Goal: Task Accomplishment & Management: Manage account settings

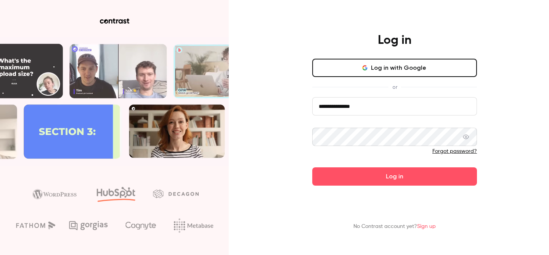
click at [406, 112] on input "**********" at bounding box center [394, 106] width 165 height 18
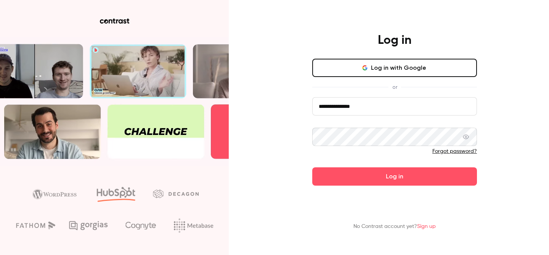
click at [406, 112] on input "**********" at bounding box center [394, 106] width 165 height 18
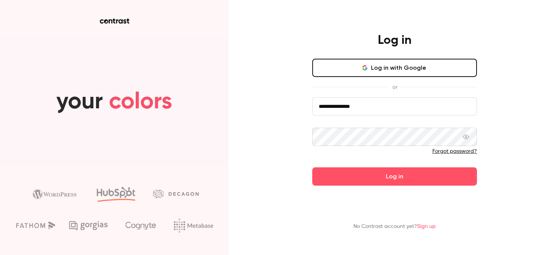
click at [406, 112] on input "**********" at bounding box center [394, 106] width 165 height 18
paste input "***"
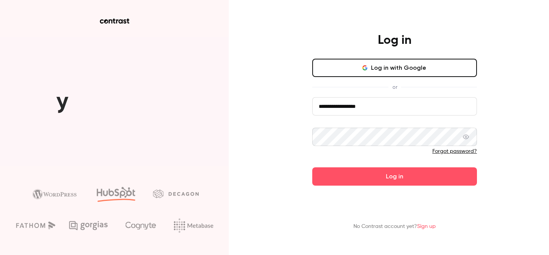
type input "**********"
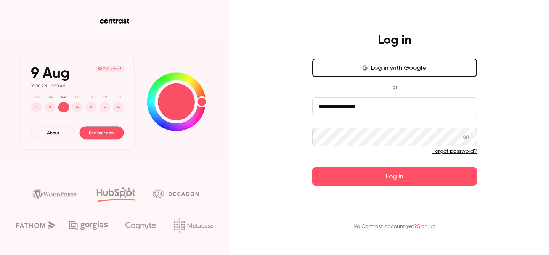
click at [519, 174] on div "**********" at bounding box center [274, 127] width 549 height 255
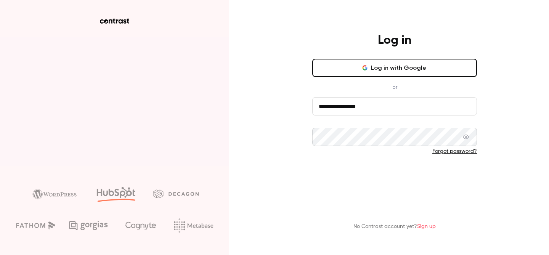
click at [414, 173] on button "Log in" at bounding box center [394, 176] width 165 height 18
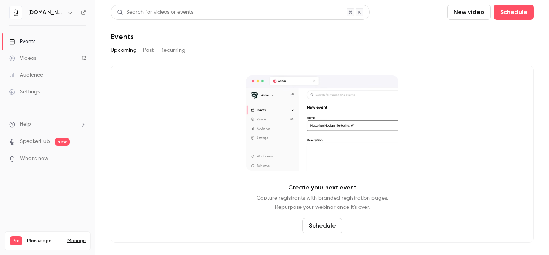
click at [53, 56] on link "Videos 12" at bounding box center [47, 58] width 95 height 17
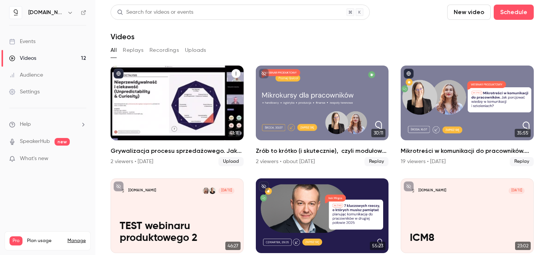
click at [236, 74] on icon "Grywalizacja procesu sprzedażowego. Jak zbudować angażującą grę  i motywować pr…" at bounding box center [236, 73] width 5 height 5
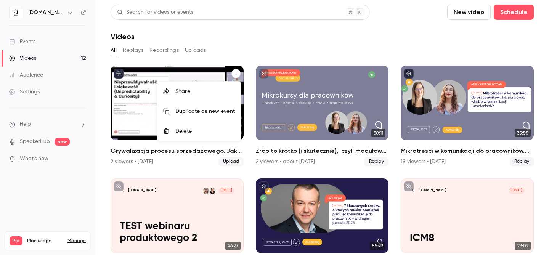
click at [235, 49] on div at bounding box center [274, 127] width 549 height 255
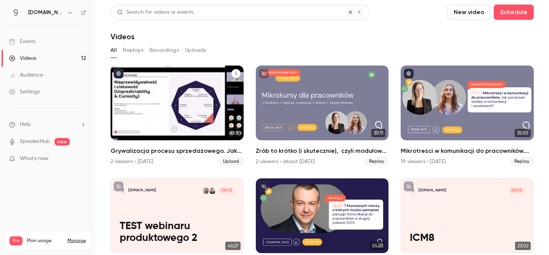
click at [179, 102] on div "Grywalizacja procesu sprzedażowego. Jak zbudować angażującą grę  i motywować pr…" at bounding box center [176, 103] width 133 height 75
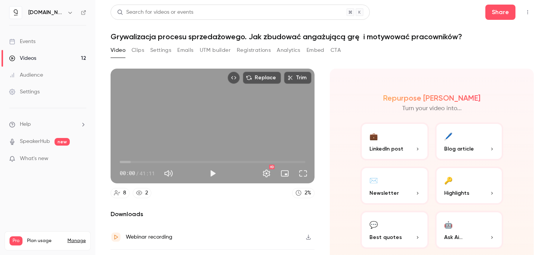
click at [527, 13] on icon "Top Bar Actions" at bounding box center [527, 12] width 6 height 5
click at [366, 46] on div at bounding box center [274, 127] width 549 height 255
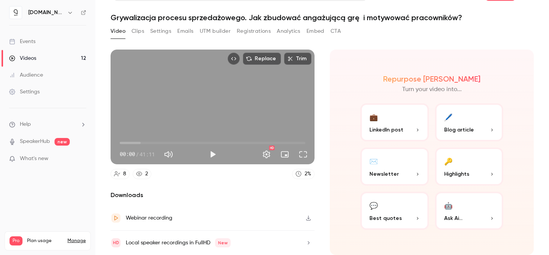
click at [308, 220] on icon "button" at bounding box center [308, 218] width 5 height 5
click at [38, 56] on link "Videos 12" at bounding box center [47, 58] width 95 height 17
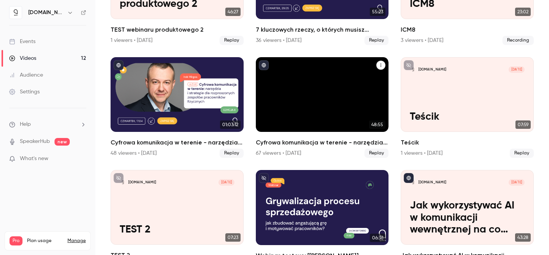
scroll to position [249, 0]
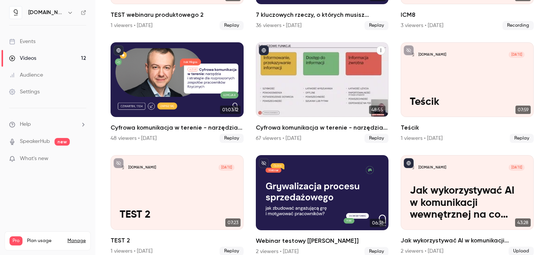
click at [353, 70] on div "Cyfrowa komunikacja w terenie - narzędzia i strategie dla rozproszonych zespołó…" at bounding box center [322, 79] width 133 height 75
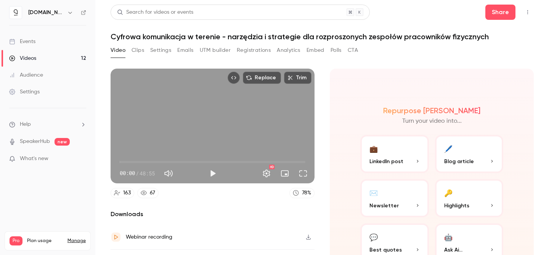
click at [309, 237] on icon "button" at bounding box center [308, 237] width 5 height 5
click at [40, 42] on link "Events" at bounding box center [47, 41] width 95 height 17
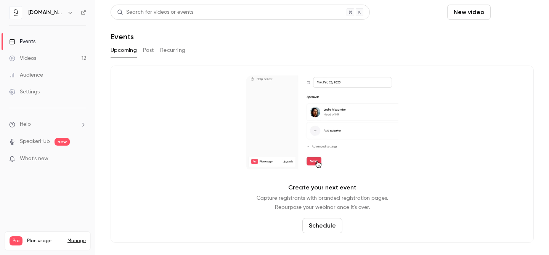
click at [515, 12] on button "Schedule" at bounding box center [513, 12] width 40 height 15
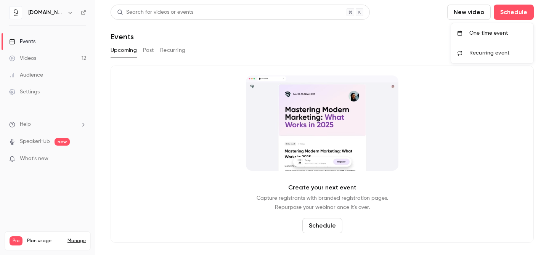
click at [479, 54] on span "Recurring event" at bounding box center [489, 53] width 40 height 8
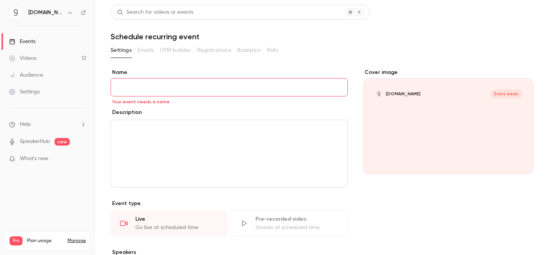
paste input "**********"
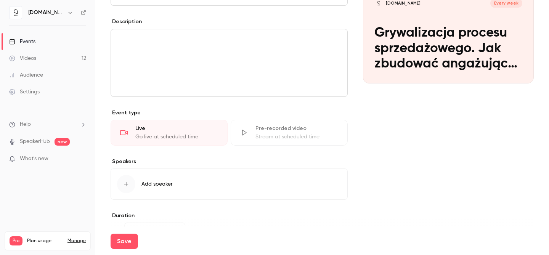
scroll to position [84, 0]
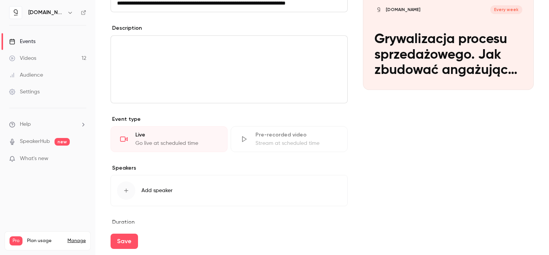
type input "**********"
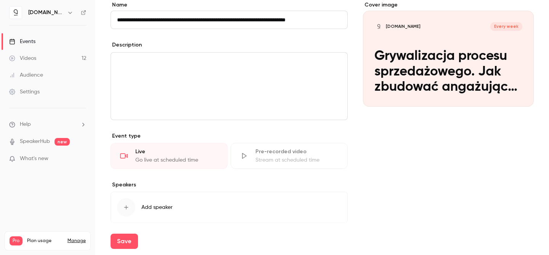
scroll to position [0, 0]
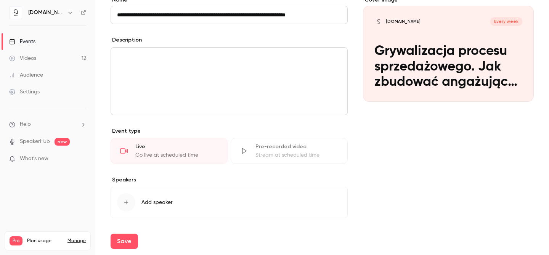
scroll to position [70, 0]
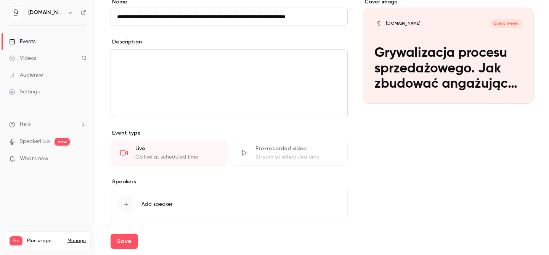
click at [303, 153] on div "Pre-recorded video Stream at scheduled time" at bounding box center [289, 153] width 117 height 26
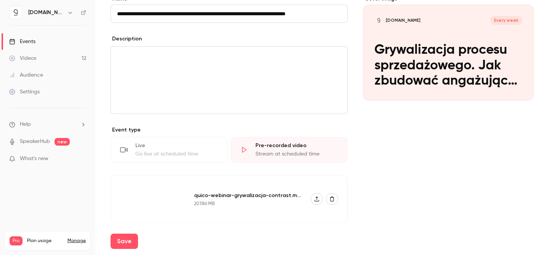
scroll to position [69, 0]
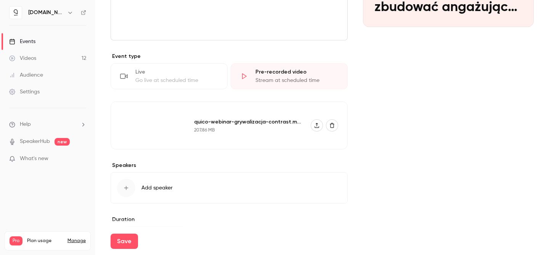
scroll to position [141, 0]
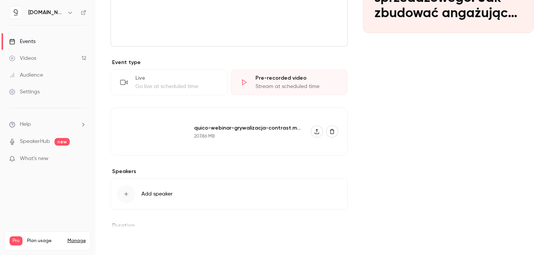
click at [132, 242] on button "Save" at bounding box center [123, 241] width 27 height 15
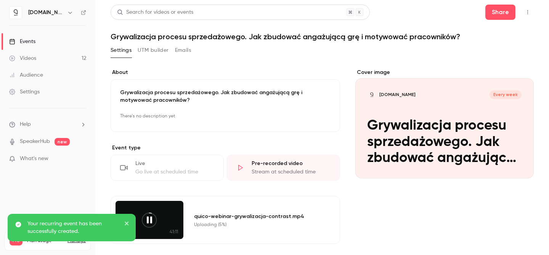
click at [61, 42] on link "Events" at bounding box center [47, 41] width 95 height 17
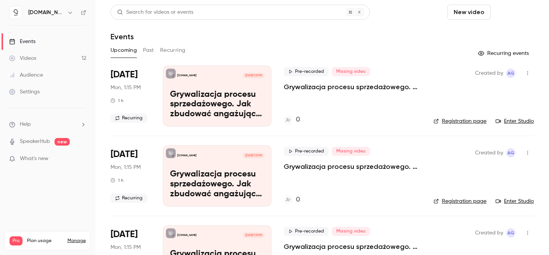
click at [521, 13] on button "Schedule" at bounding box center [513, 12] width 40 height 15
click at [504, 48] on li "Recurring event" at bounding box center [492, 53] width 82 height 20
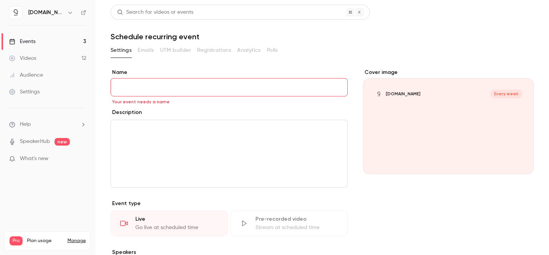
paste input "**********"
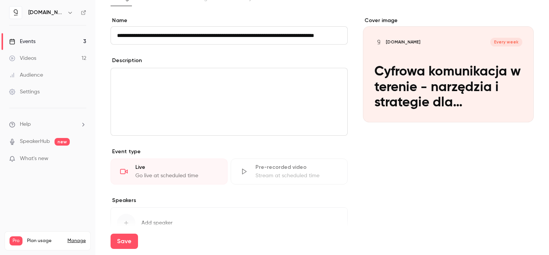
scroll to position [148, 0]
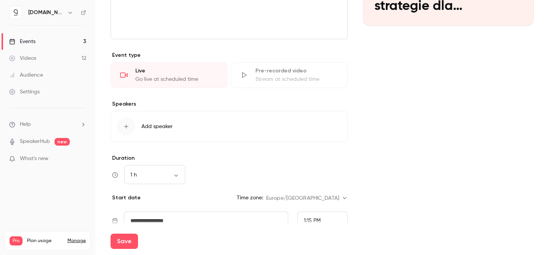
type input "**********"
click at [277, 74] on div "Pre-recorded video" at bounding box center [296, 71] width 83 height 8
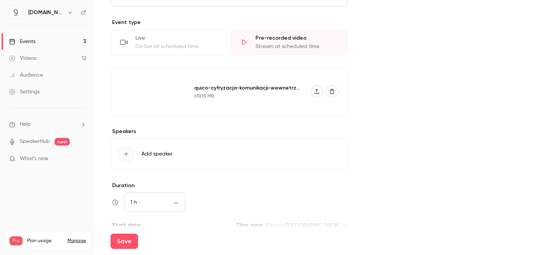
scroll to position [231, 0]
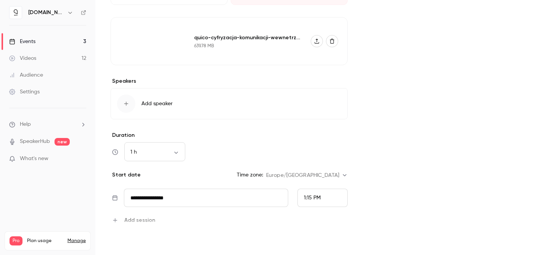
click at [129, 239] on button "Save" at bounding box center [123, 241] width 27 height 15
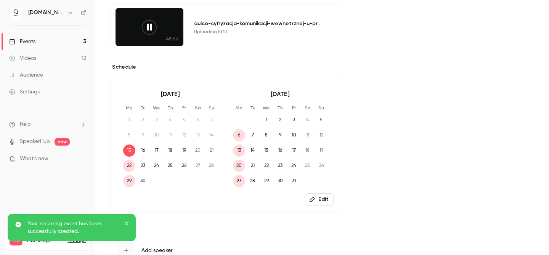
scroll to position [182, 0]
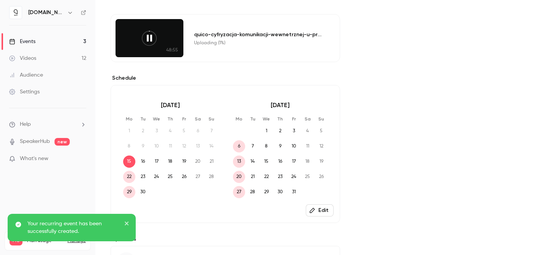
click at [70, 40] on link "Events 3" at bounding box center [47, 41] width 95 height 17
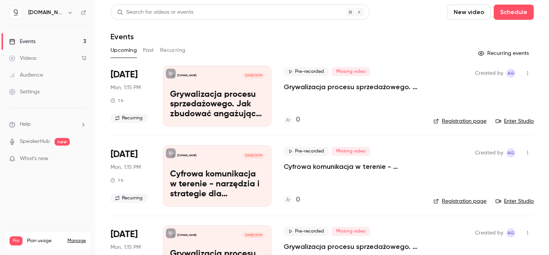
click at [25, 39] on div "Events" at bounding box center [22, 42] width 26 height 8
click at [66, 16] on button "button" at bounding box center [70, 12] width 9 height 9
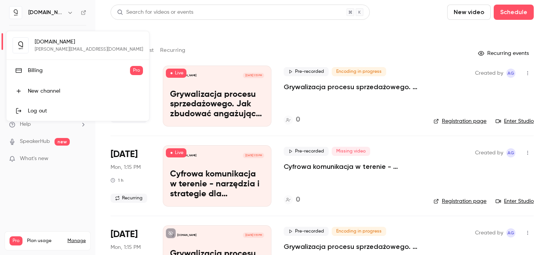
click at [49, 111] on div "Log out" at bounding box center [85, 111] width 115 height 8
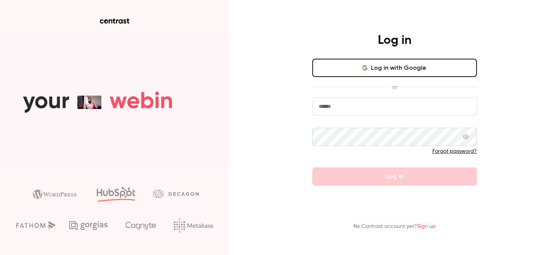
type input "**********"
click at [370, 111] on input "**********" at bounding box center [394, 106] width 165 height 18
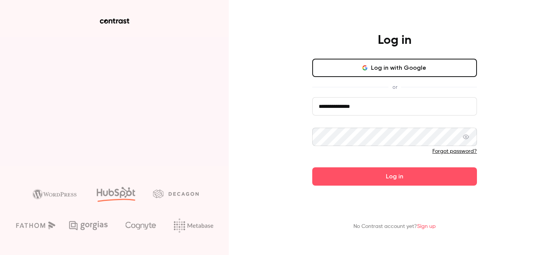
drag, startPoint x: 378, startPoint y: 107, endPoint x: 304, endPoint y: 105, distance: 73.2
click at [304, 105] on div "**********" at bounding box center [394, 109] width 198 height 153
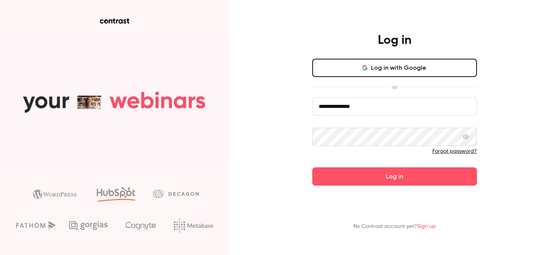
paste input "***"
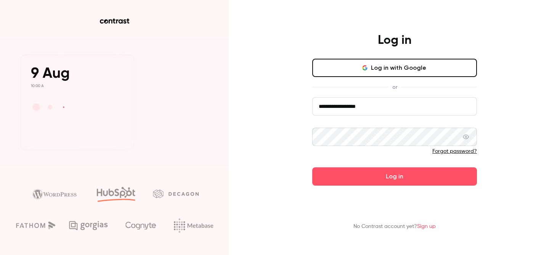
type input "**********"
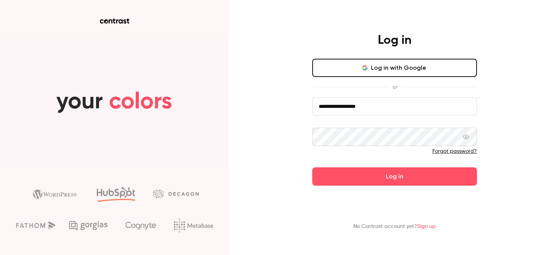
click at [316, 204] on div "No Contrast account yet? Sign up" at bounding box center [394, 216] width 198 height 42
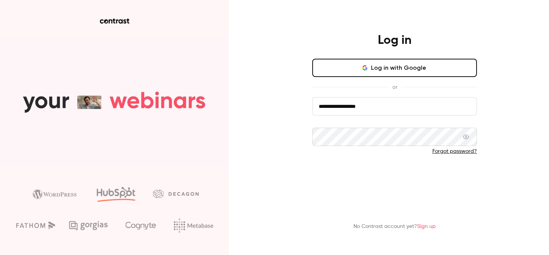
click at [352, 184] on button "Log in" at bounding box center [394, 176] width 165 height 18
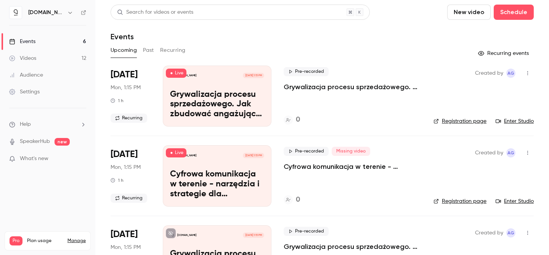
click at [340, 155] on span "Missing video" at bounding box center [350, 151] width 38 height 9
click at [290, 168] on p "Cyfrowa komunikacja w terenie - narzędzia i strategie dla rozproszonych zespołó…" at bounding box center [352, 166] width 138 height 9
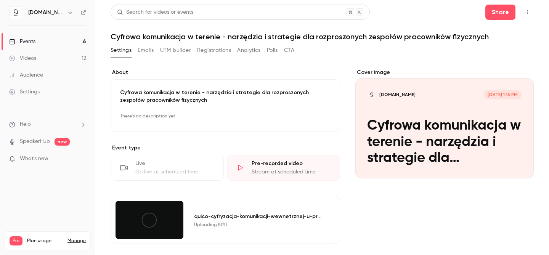
scroll to position [141, 0]
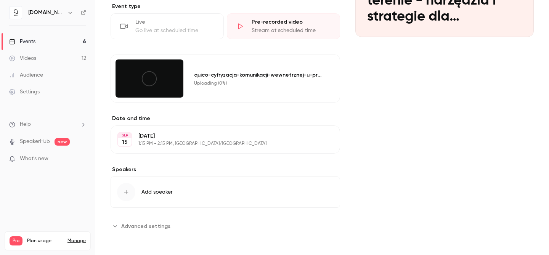
click at [157, 219] on div "**********" at bounding box center [224, 79] width 229 height 305
click at [157, 227] on span "Advanced settings" at bounding box center [145, 226] width 49 height 8
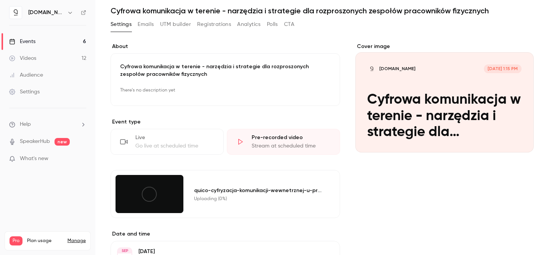
scroll to position [0, 0]
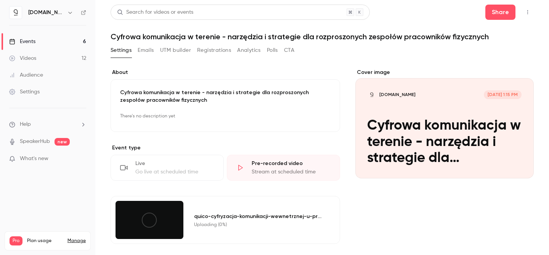
click at [151, 49] on button "Emails" at bounding box center [146, 50] width 16 height 12
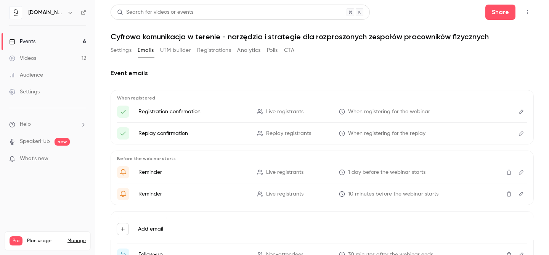
click at [116, 53] on button "Settings" at bounding box center [120, 50] width 21 height 12
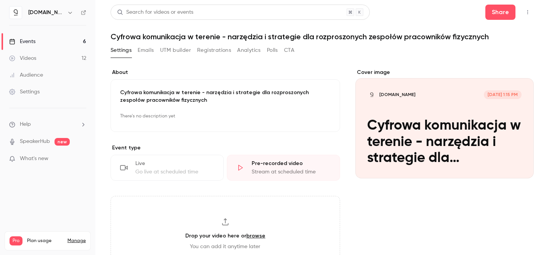
click at [45, 42] on link "Events 6" at bounding box center [47, 41] width 95 height 17
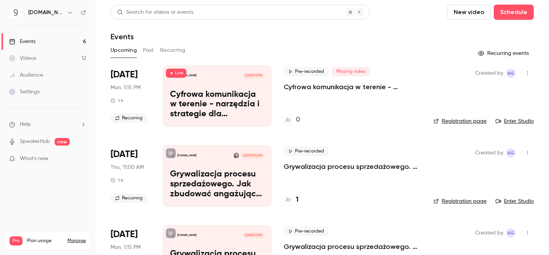
click at [296, 200] on h4 "1" at bounding box center [297, 200] width 3 height 10
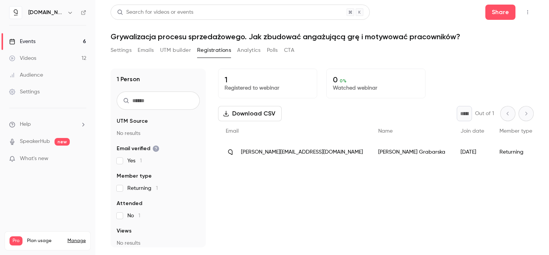
click at [119, 52] on button "Settings" at bounding box center [120, 50] width 21 height 12
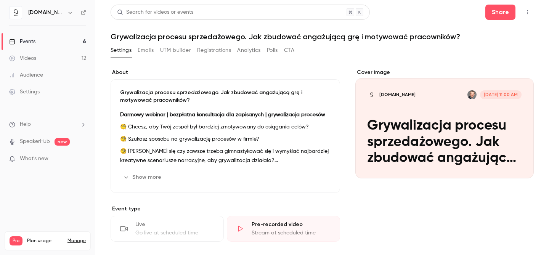
click at [52, 42] on link "Events 6" at bounding box center [47, 41] width 95 height 17
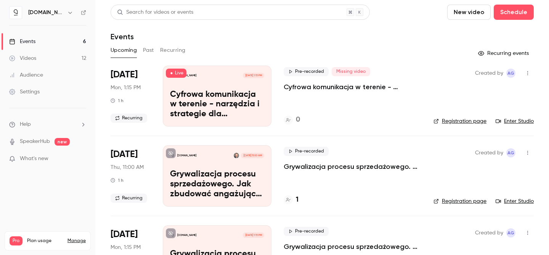
click at [302, 88] on p "Cyfrowa komunikacja w terenie - narzędzia i strategie dla rozproszonych zespołó…" at bounding box center [352, 86] width 138 height 9
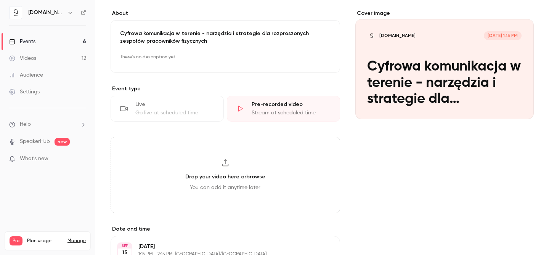
scroll to position [51, 0]
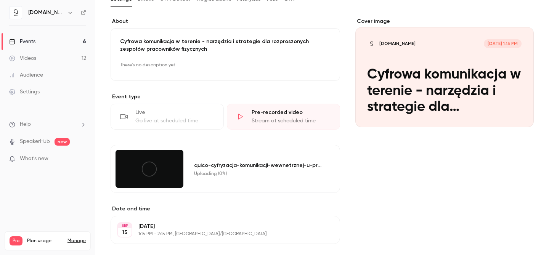
click at [368, 198] on div "Cover image quico.io Sep 15, 1:15 PM Cyfrowa komunikacja w terenie - narzędzia …" at bounding box center [444, 170] width 178 height 305
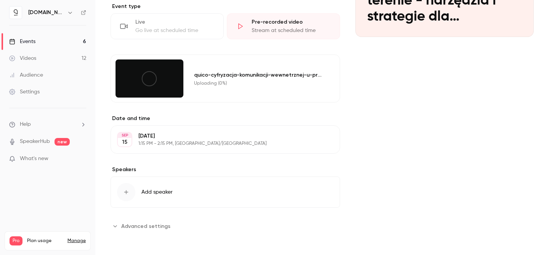
scroll to position [0, 0]
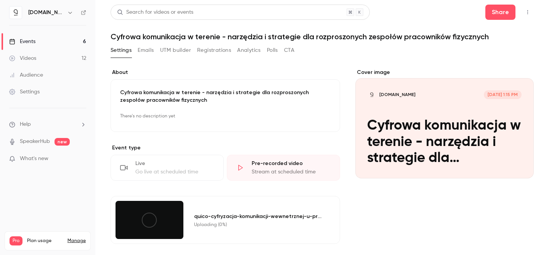
click at [528, 10] on icon "button" at bounding box center [527, 12] width 6 height 5
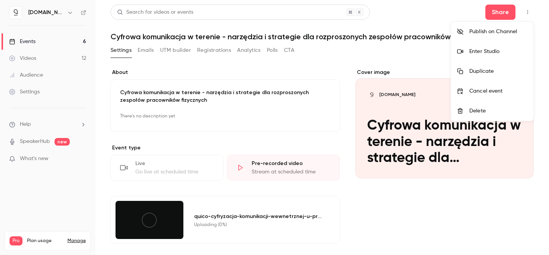
click at [419, 12] on div at bounding box center [274, 127] width 549 height 255
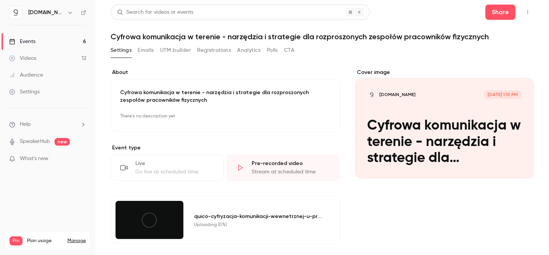
click at [529, 10] on icon "button" at bounding box center [527, 12] width 6 height 5
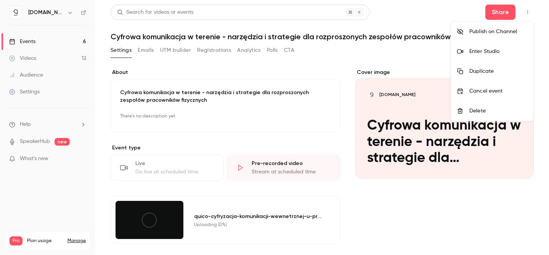
click at [485, 110] on div "Delete" at bounding box center [498, 111] width 58 height 8
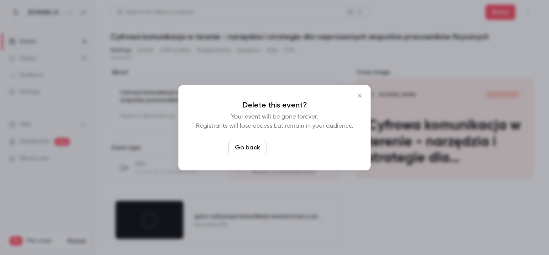
click at [299, 149] on button "Delete event" at bounding box center [294, 147] width 51 height 15
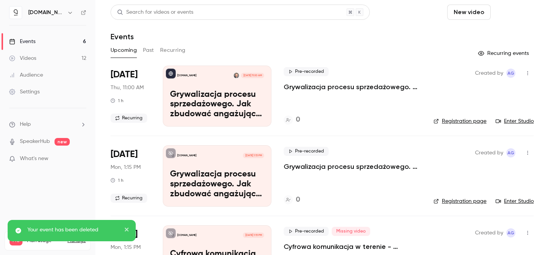
click at [507, 14] on button "Schedule" at bounding box center [513, 12] width 40 height 15
click at [479, 53] on span "Recurring event" at bounding box center [489, 53] width 40 height 8
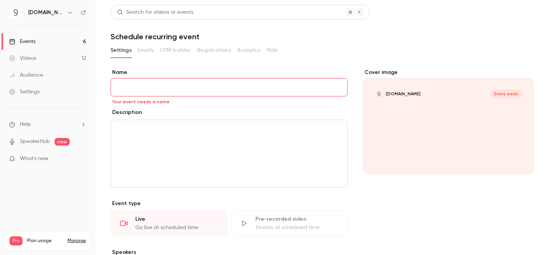
click at [192, 90] on input "Name" at bounding box center [228, 87] width 237 height 18
paste input "**********"
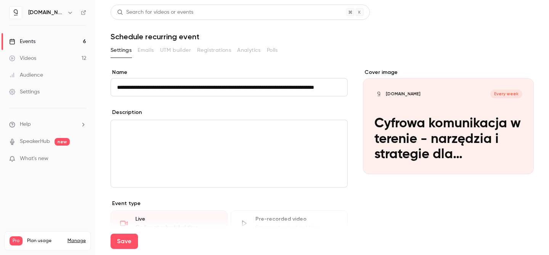
scroll to position [0, 37]
type input "**********"
click at [271, 227] on div "Save" at bounding box center [321, 240] width 423 height 27
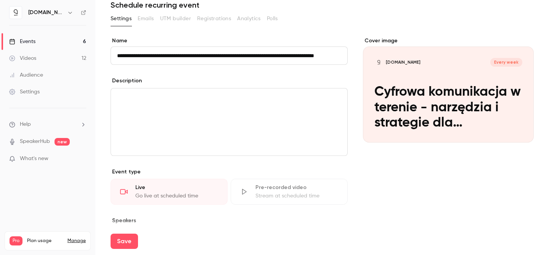
scroll to position [70, 0]
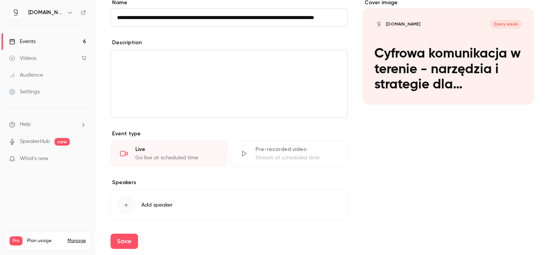
click at [243, 161] on div "Pre-recorded video Stream at scheduled time" at bounding box center [289, 154] width 117 height 26
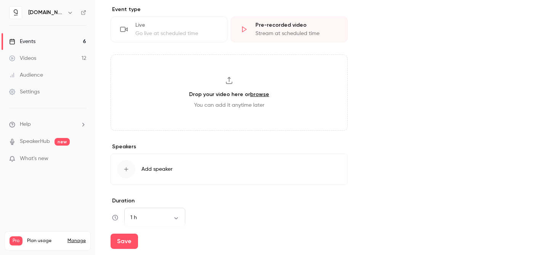
scroll to position [196, 0]
click at [236, 98] on div "Drop your video here or browse You can add it anytime later" at bounding box center [228, 91] width 237 height 76
type input "**********"
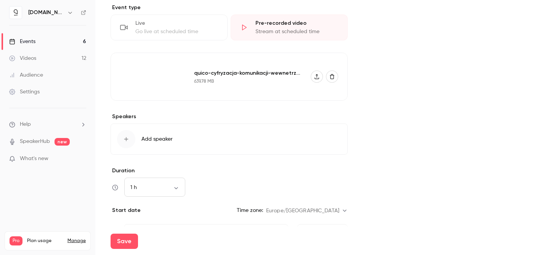
click at [311, 147] on button "Add speaker" at bounding box center [228, 138] width 237 height 31
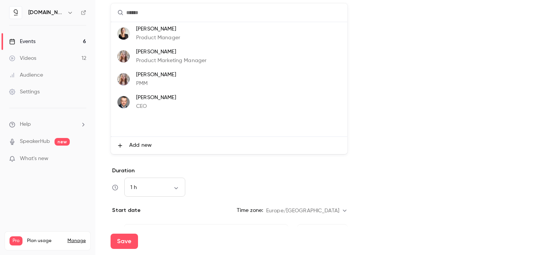
click at [448, 141] on div at bounding box center [274, 127] width 549 height 255
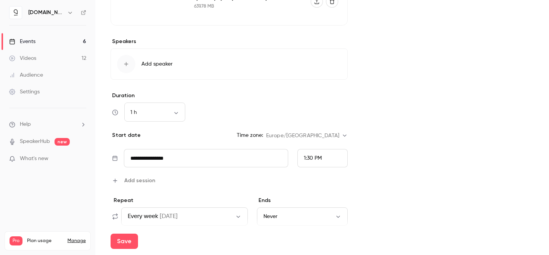
scroll to position [304, 0]
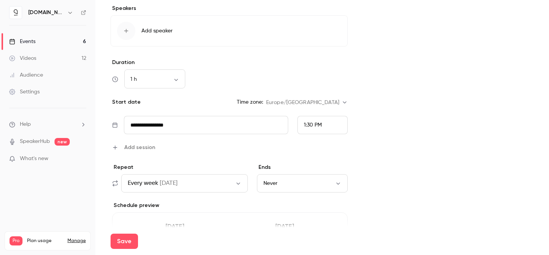
click at [197, 124] on input "**********" at bounding box center [206, 125] width 164 height 18
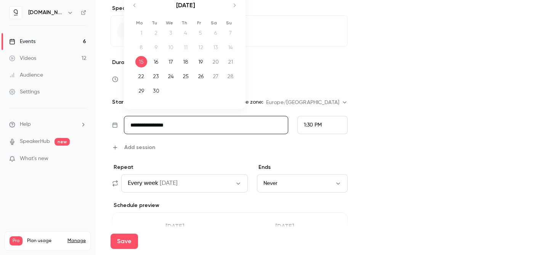
click at [187, 62] on div "18" at bounding box center [186, 61] width 12 height 11
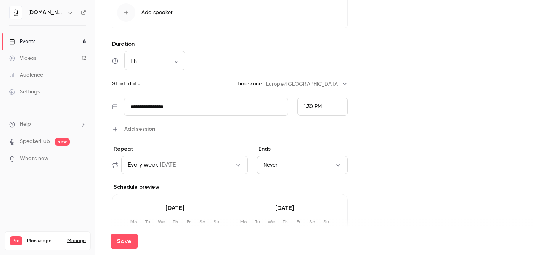
scroll to position [321, 0]
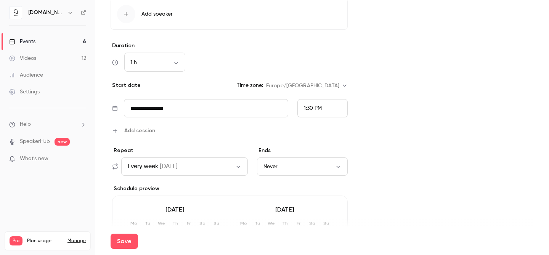
click at [319, 106] on span "1:30 PM" at bounding box center [313, 108] width 18 height 5
click at [317, 45] on span "11:00 AM" at bounding box center [314, 44] width 21 height 5
click at [474, 150] on div "Cover image quico.io Every week Cyfrowa komunikacja w terenie - narzędzia i str…" at bounding box center [448, 41] width 171 height 586
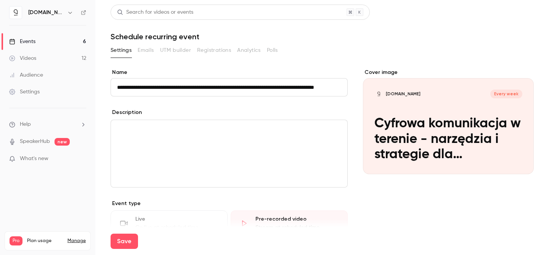
scroll to position [10, 0]
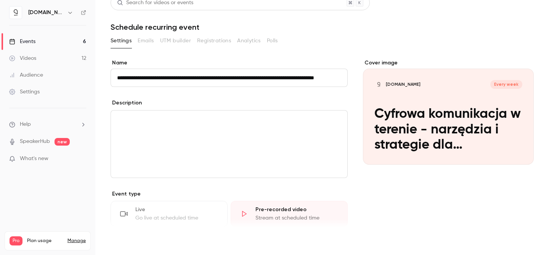
click at [128, 244] on button "Save" at bounding box center [123, 241] width 27 height 15
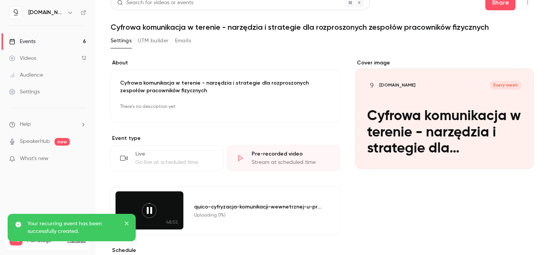
click at [54, 41] on link "Events 6" at bounding box center [47, 41] width 95 height 17
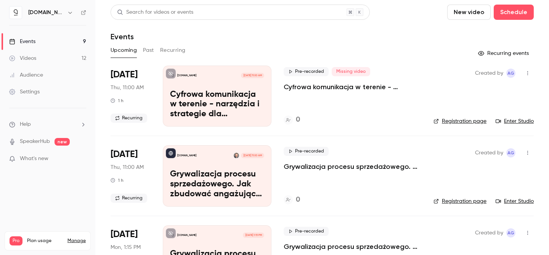
click at [289, 87] on p "Cyfrowa komunikacja w terenie - narzędzia i strategie dla rozproszonych zespołó…" at bounding box center [352, 86] width 138 height 9
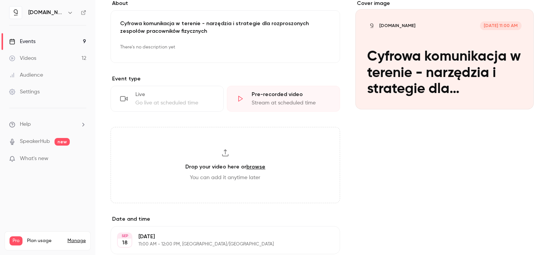
scroll to position [118, 0]
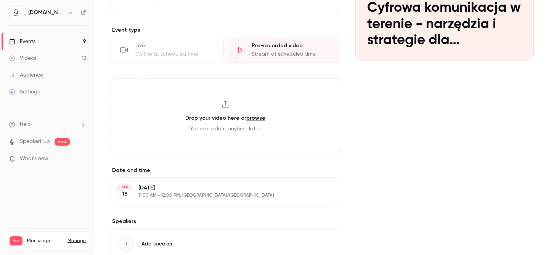
click at [253, 115] on link "browse" at bounding box center [255, 118] width 19 height 6
type input "**********"
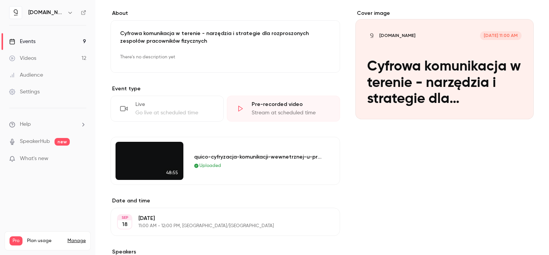
scroll to position [141, 0]
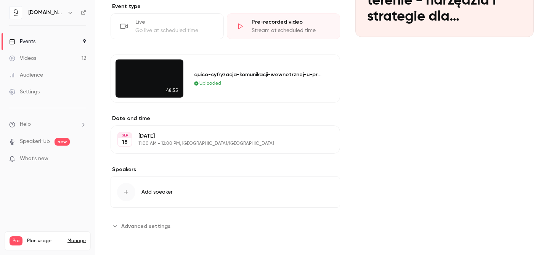
click at [155, 226] on span "Advanced settings" at bounding box center [145, 226] width 49 height 8
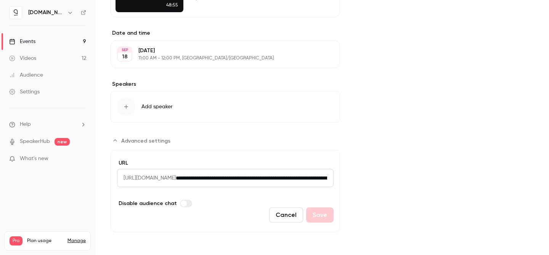
click at [397, 180] on div "Cover image quico.io Sep 18, 11:00 AM Cyfrowa komunikacja w terenie - narzędzia…" at bounding box center [444, 37] width 178 height 390
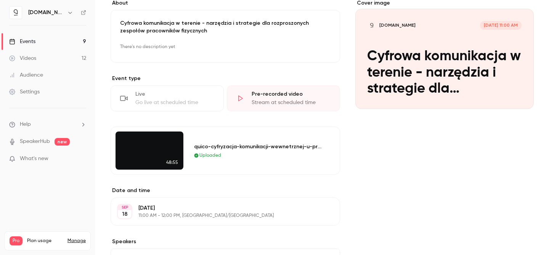
scroll to position [0, 0]
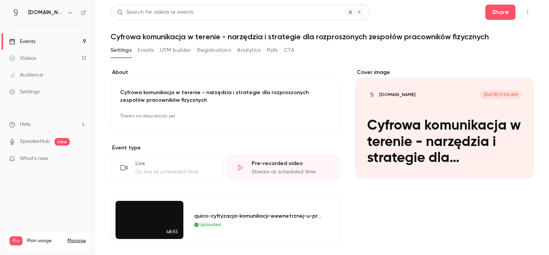
click at [51, 41] on link "Events 9" at bounding box center [47, 41] width 95 height 17
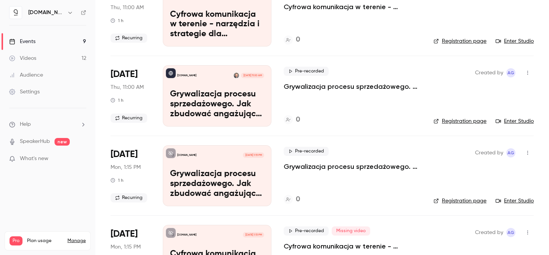
scroll to position [77, 0]
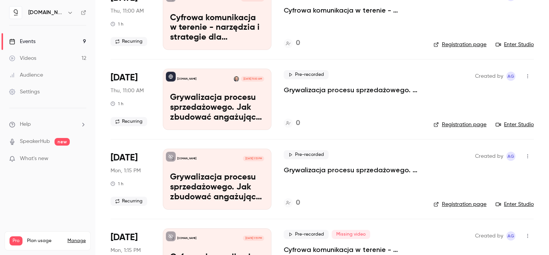
click at [530, 75] on icon "button" at bounding box center [527, 76] width 6 height 5
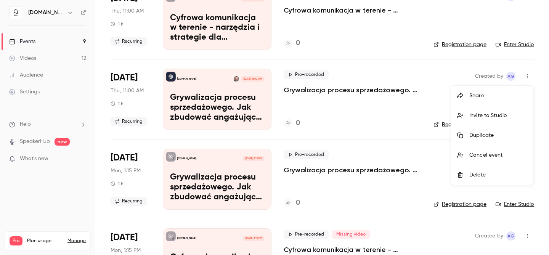
click at [414, 106] on div at bounding box center [274, 127] width 549 height 255
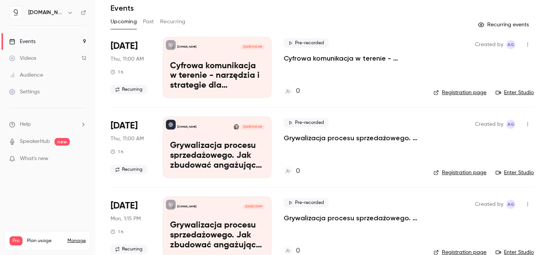
scroll to position [30, 0]
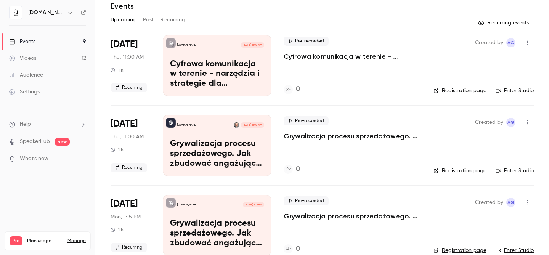
click at [133, 48] on span "[DATE]" at bounding box center [123, 44] width 27 height 12
click at [138, 130] on span "[DATE]" at bounding box center [123, 124] width 27 height 12
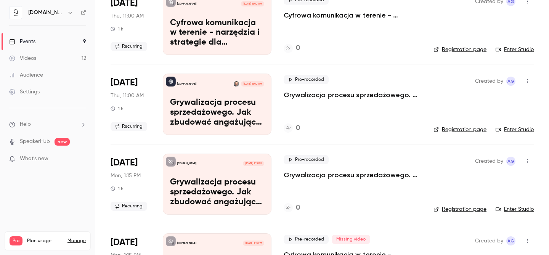
scroll to position [0, 0]
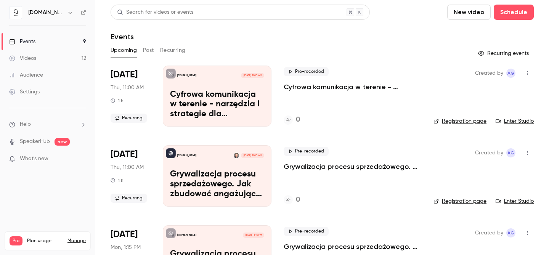
click at [167, 49] on button "Recurring" at bounding box center [173, 50] width 26 height 12
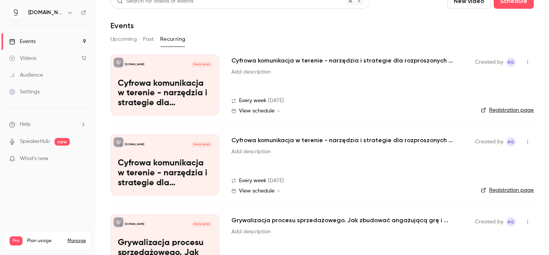
scroll to position [45, 0]
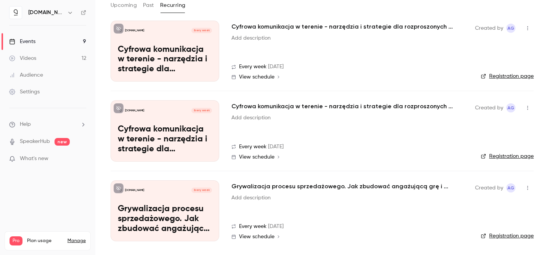
click at [339, 162] on li "quico.io Every week Cyfrowa komunikacja w terenie - narzędzia i strategie dla r…" at bounding box center [321, 131] width 423 height 80
click at [251, 77] on span "View schedule" at bounding box center [256, 76] width 35 height 5
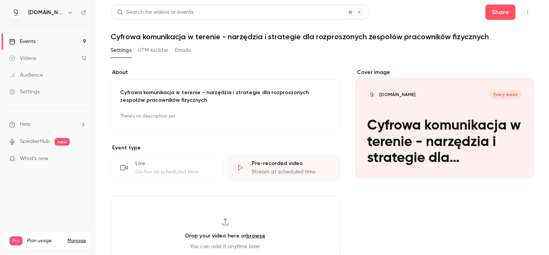
click at [56, 41] on link "Events 9" at bounding box center [47, 41] width 95 height 17
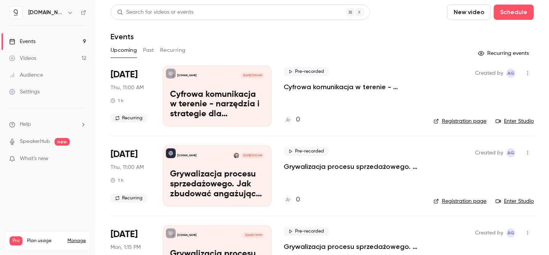
click at [357, 88] on p "Cyfrowa komunikacja w terenie - narzędzia i strategie dla rozproszonych zespołó…" at bounding box center [352, 86] width 138 height 9
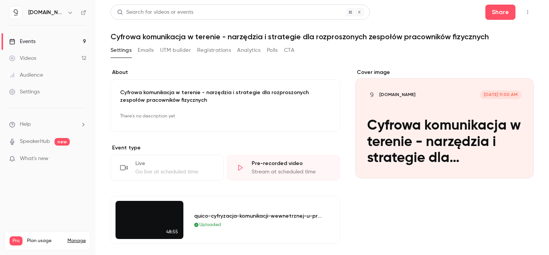
click at [60, 39] on link "Events 9" at bounding box center [47, 41] width 95 height 17
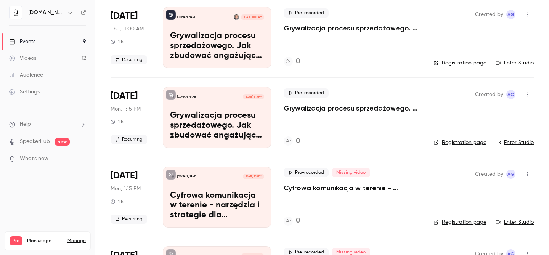
scroll to position [141, 0]
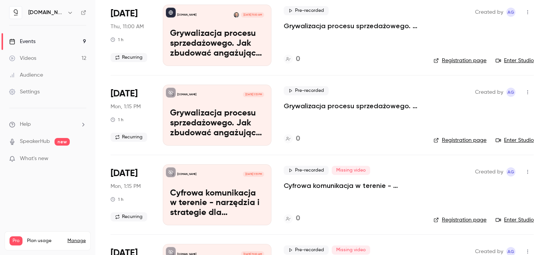
click at [528, 92] on icon "button" at bounding box center [527, 92] width 6 height 5
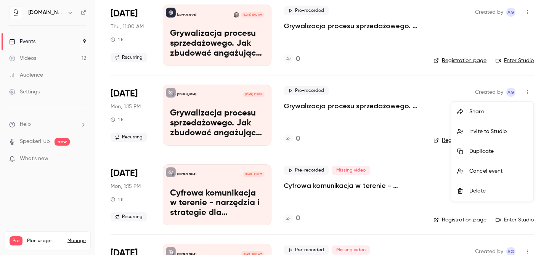
click at [488, 187] on div "Delete" at bounding box center [498, 191] width 58 height 8
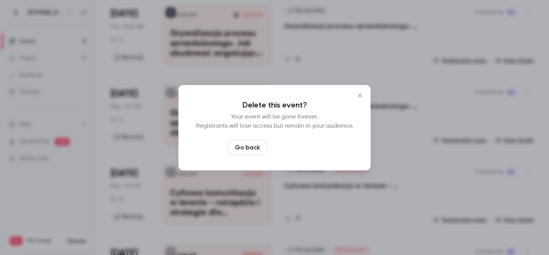
click at [304, 145] on button "Delete event" at bounding box center [294, 147] width 51 height 15
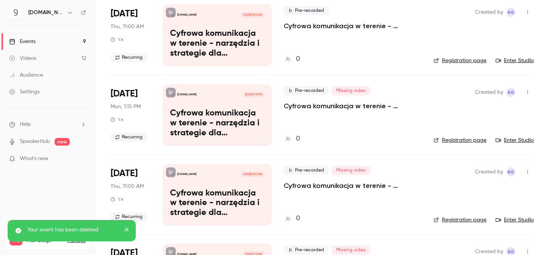
click at [527, 90] on icon "button" at bounding box center [527, 92] width 1 height 4
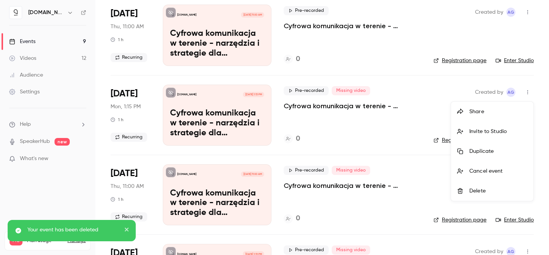
click at [490, 186] on li "Delete" at bounding box center [492, 191] width 82 height 20
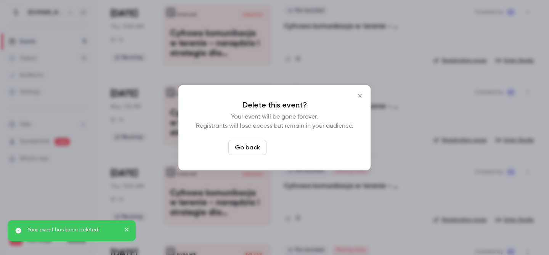
click at [303, 146] on button "Delete event" at bounding box center [294, 147] width 51 height 15
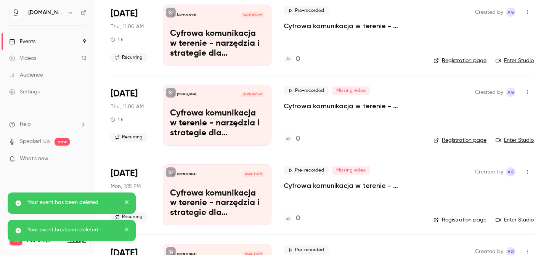
click at [527, 92] on icon "button" at bounding box center [527, 92] width 6 height 5
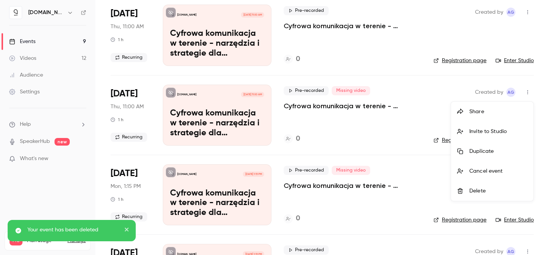
click at [491, 187] on div "Delete" at bounding box center [498, 191] width 58 height 8
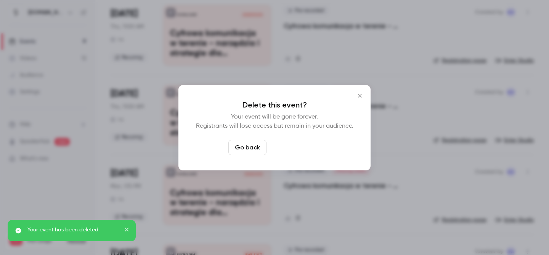
click at [307, 144] on button "Delete event" at bounding box center [294, 147] width 51 height 15
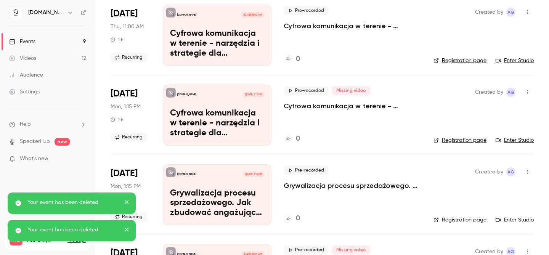
click at [526, 90] on icon "button" at bounding box center [527, 92] width 6 height 5
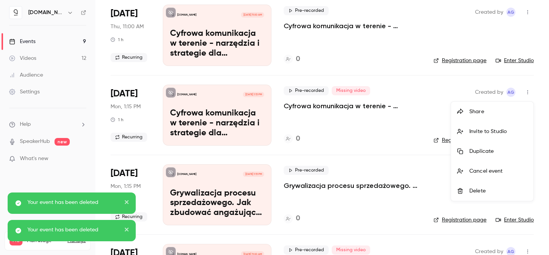
click at [481, 189] on div "Delete" at bounding box center [498, 191] width 58 height 8
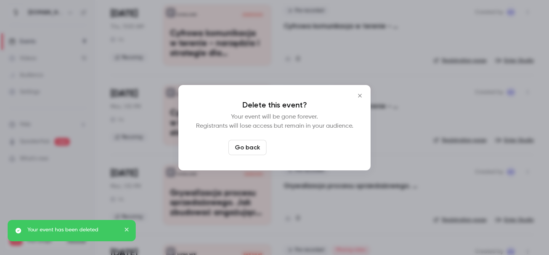
click at [306, 145] on button "Delete event" at bounding box center [294, 147] width 51 height 15
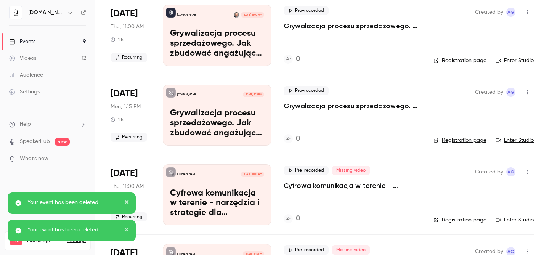
click at [526, 90] on icon "button" at bounding box center [527, 92] width 6 height 5
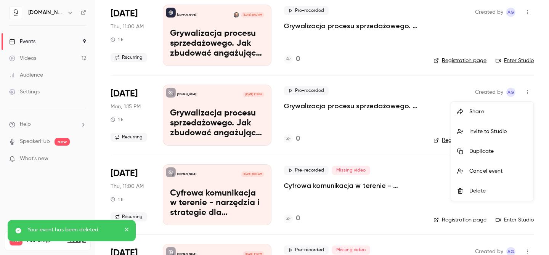
click at [490, 189] on div "Delete" at bounding box center [498, 191] width 58 height 8
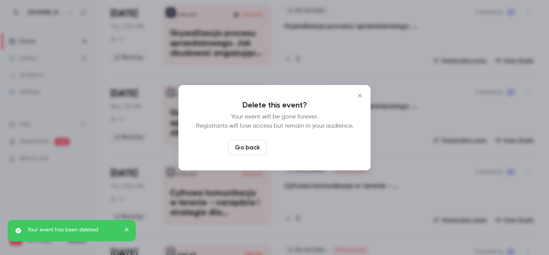
click at [298, 148] on button "Delete event" at bounding box center [294, 147] width 51 height 15
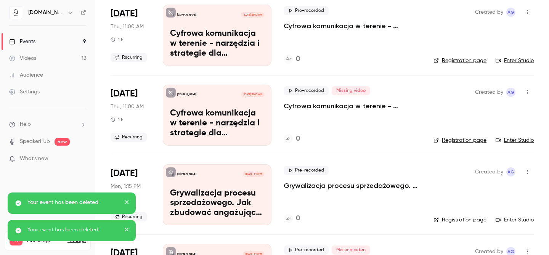
click at [527, 91] on icon "button" at bounding box center [527, 92] width 6 height 5
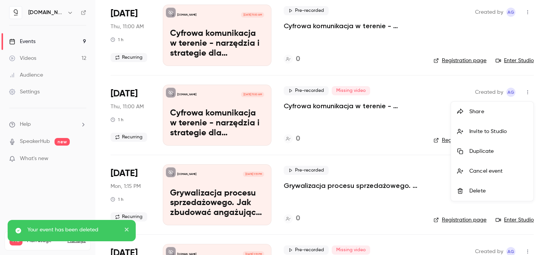
click at [490, 189] on div "Delete" at bounding box center [498, 191] width 58 height 8
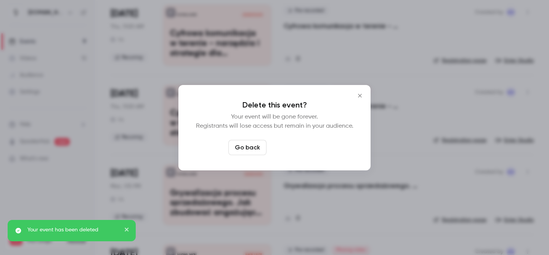
click at [306, 149] on button "Delete event" at bounding box center [294, 147] width 51 height 15
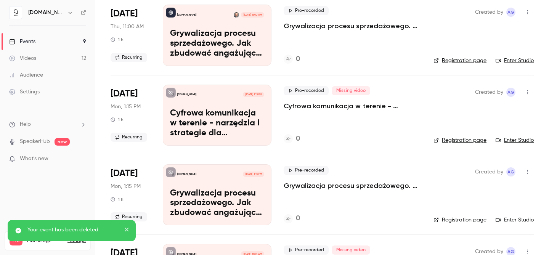
click at [530, 92] on icon "button" at bounding box center [527, 92] width 6 height 5
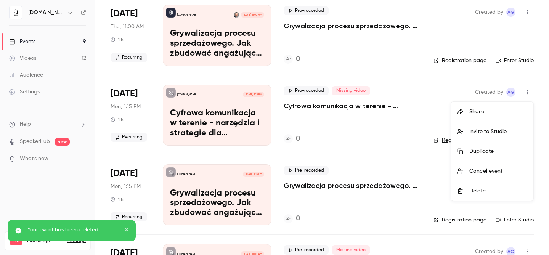
click at [492, 189] on div "Delete" at bounding box center [498, 191] width 58 height 8
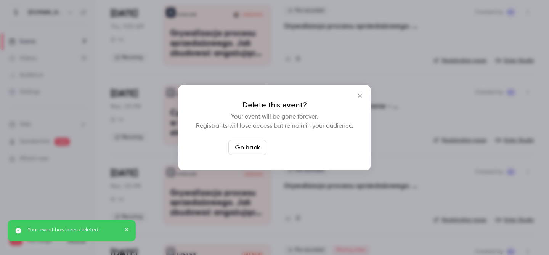
click at [308, 144] on button "Delete event" at bounding box center [294, 147] width 51 height 15
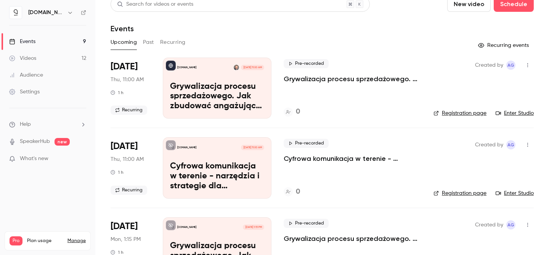
scroll to position [8, 0]
click at [524, 67] on button "button" at bounding box center [527, 65] width 12 height 12
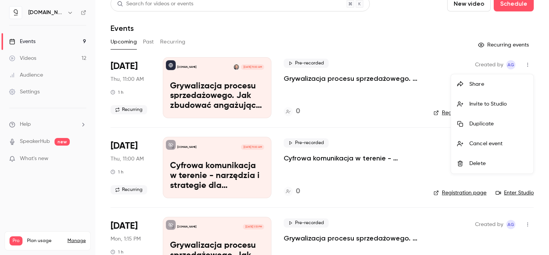
click at [388, 48] on div at bounding box center [274, 127] width 549 height 255
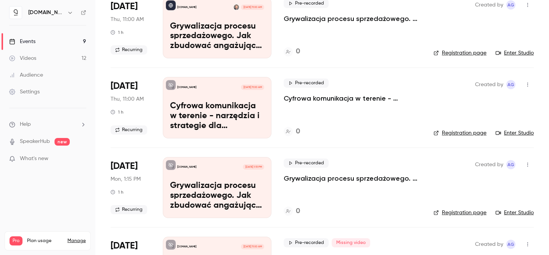
scroll to position [0, 0]
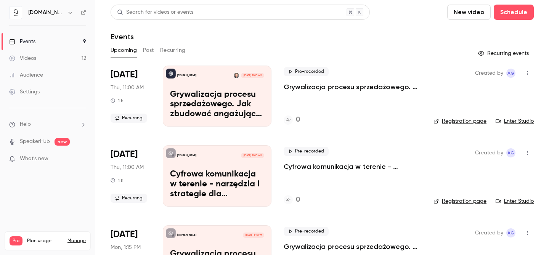
click at [527, 69] on button "button" at bounding box center [527, 73] width 12 height 12
click at [492, 151] on div "Cancel event" at bounding box center [498, 152] width 58 height 8
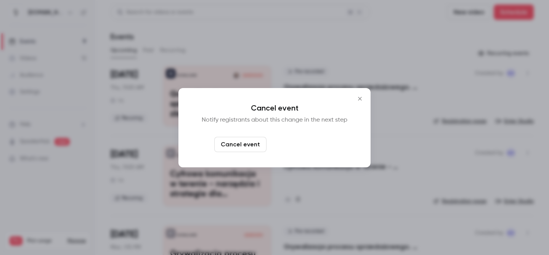
click at [299, 147] on button "Cancel and notify" at bounding box center [302, 144] width 66 height 15
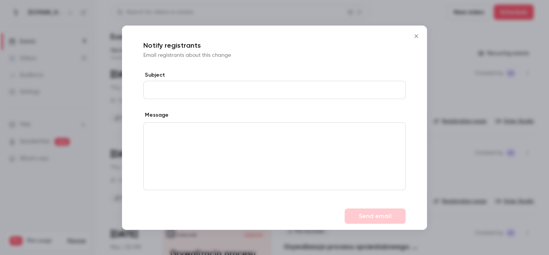
click at [418, 35] on icon "Close" at bounding box center [415, 36] width 9 height 6
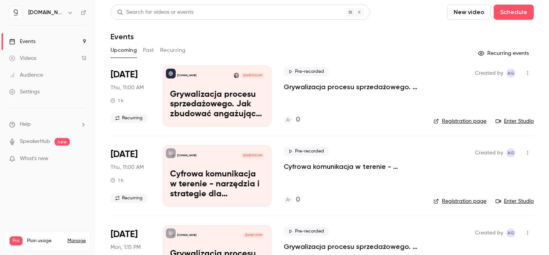
click at [524, 75] on button "button" at bounding box center [527, 73] width 12 height 12
click at [484, 153] on div "Cancel event" at bounding box center [498, 152] width 58 height 8
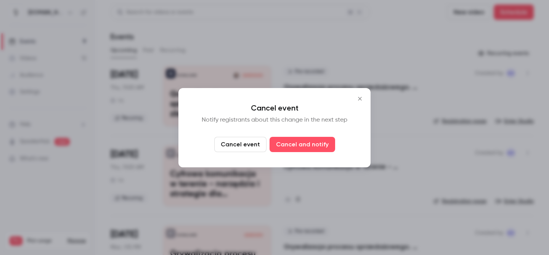
click at [253, 144] on button "Cancel event" at bounding box center [240, 144] width 52 height 15
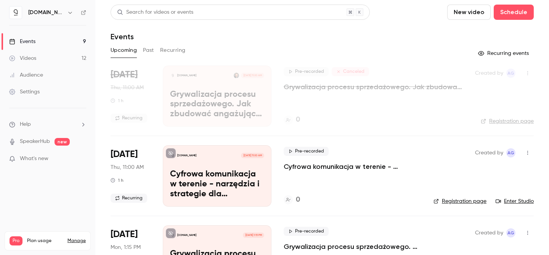
click at [527, 71] on icon "button" at bounding box center [527, 73] width 1 height 4
click at [488, 111] on div "Delete" at bounding box center [498, 113] width 58 height 8
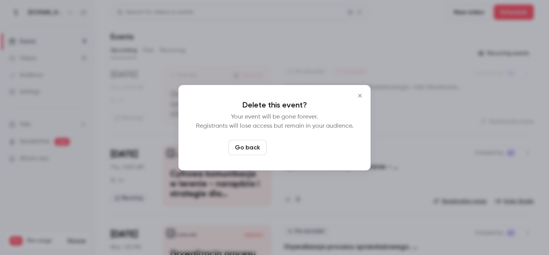
click at [295, 151] on button "Delete event" at bounding box center [294, 147] width 51 height 15
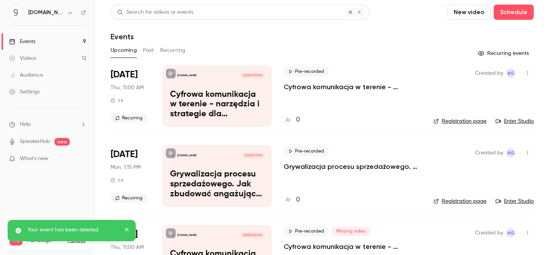
click at [176, 51] on button "Recurring" at bounding box center [173, 50] width 26 height 12
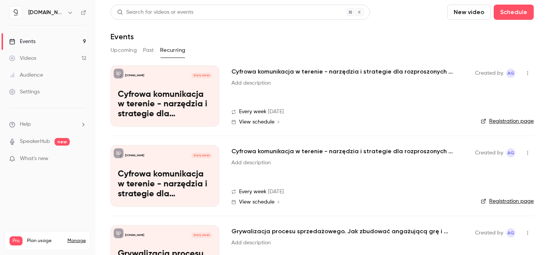
click at [126, 50] on button "Upcoming" at bounding box center [123, 50] width 26 height 12
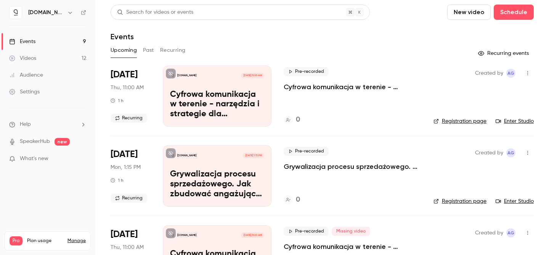
click at [165, 49] on button "Recurring" at bounding box center [173, 50] width 26 height 12
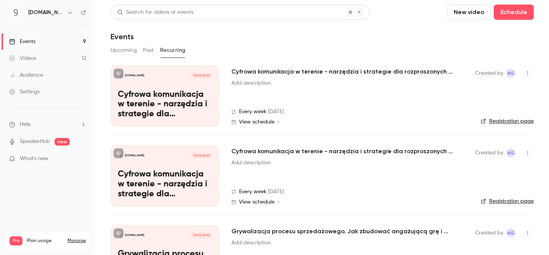
click at [527, 71] on icon "button" at bounding box center [527, 73] width 1 height 4
click at [402, 45] on div at bounding box center [274, 127] width 549 height 255
click at [528, 71] on icon "button" at bounding box center [527, 72] width 6 height 5
click at [436, 37] on div at bounding box center [274, 127] width 549 height 255
click at [48, 16] on div "[DOMAIN_NAME]" at bounding box center [51, 12] width 46 height 9
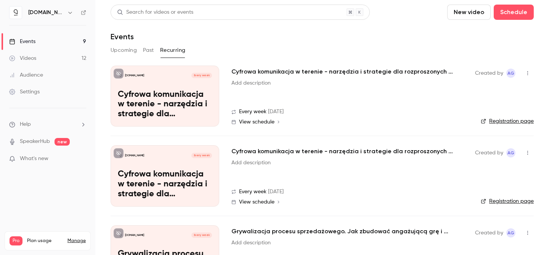
click at [66, 11] on button "button" at bounding box center [70, 12] width 9 height 9
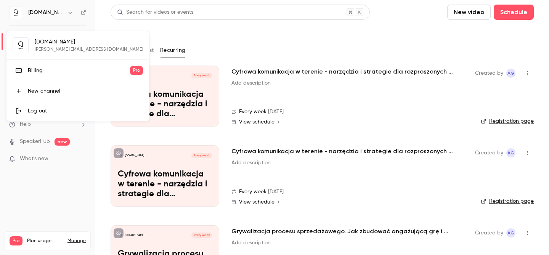
click at [37, 108] on div "Log out" at bounding box center [85, 111] width 115 height 8
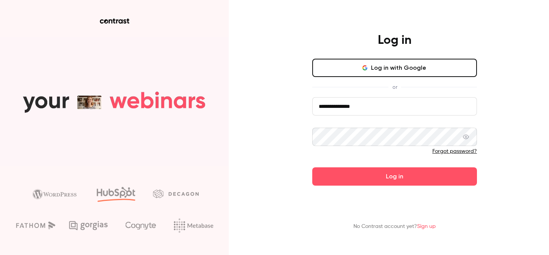
drag, startPoint x: 382, startPoint y: 105, endPoint x: 300, endPoint y: 107, distance: 81.6
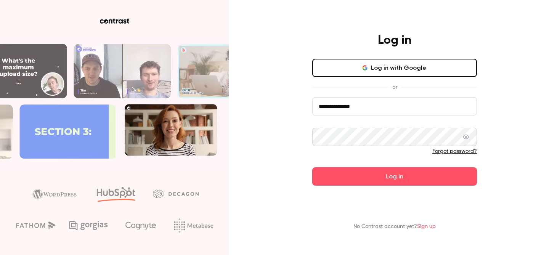
click at [300, 107] on div "**********" at bounding box center [394, 109] width 198 height 153
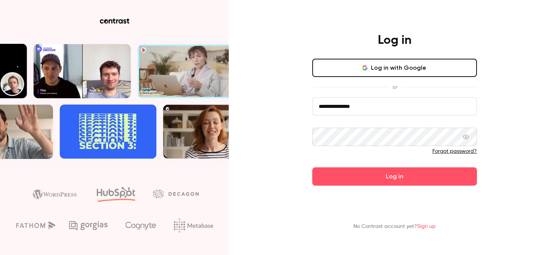
paste input "***"
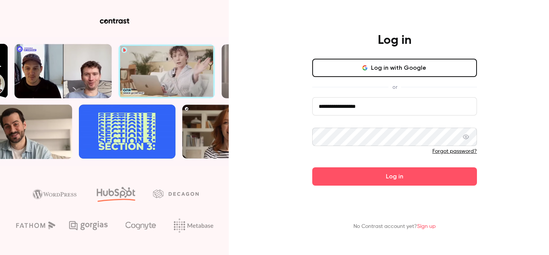
type input "**********"
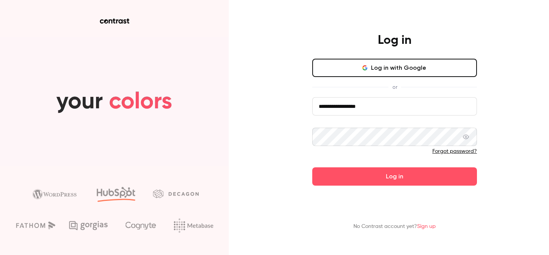
click at [308, 133] on div "**********" at bounding box center [394, 109] width 198 height 153
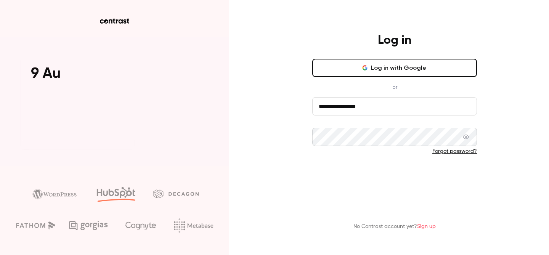
click at [336, 177] on button "Log in" at bounding box center [394, 176] width 165 height 18
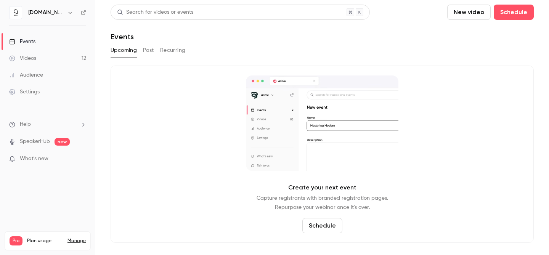
click at [38, 43] on link "Events" at bounding box center [47, 41] width 95 height 17
click at [37, 59] on link "Videos 12" at bounding box center [47, 58] width 95 height 17
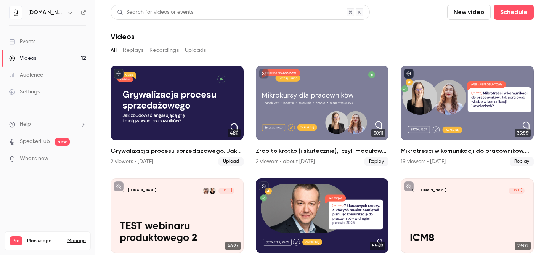
click at [39, 38] on link "Events" at bounding box center [47, 41] width 95 height 17
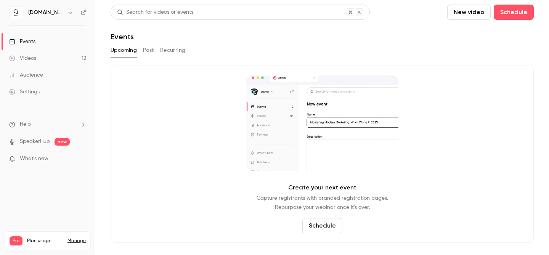
click at [165, 50] on button "Recurring" at bounding box center [173, 50] width 26 height 12
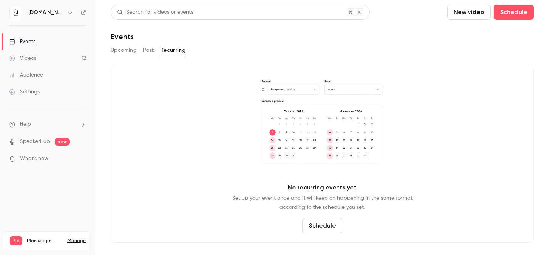
click at [152, 49] on button "Past" at bounding box center [148, 50] width 11 height 12
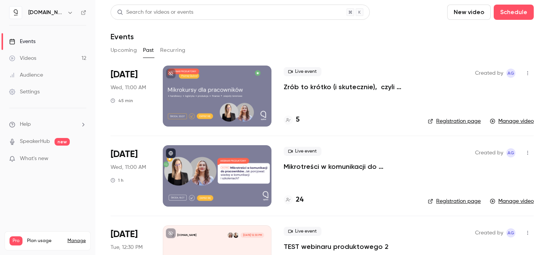
click at [126, 49] on button "Upcoming" at bounding box center [123, 50] width 26 height 12
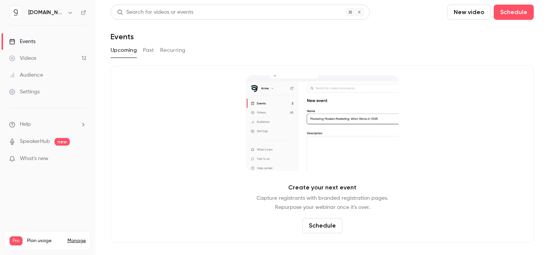
click at [54, 54] on link "Videos 12" at bounding box center [47, 58] width 95 height 17
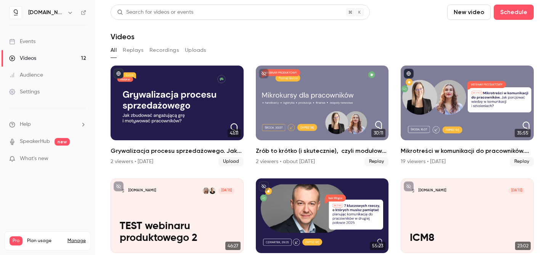
click at [38, 43] on link "Events" at bounding box center [47, 41] width 95 height 17
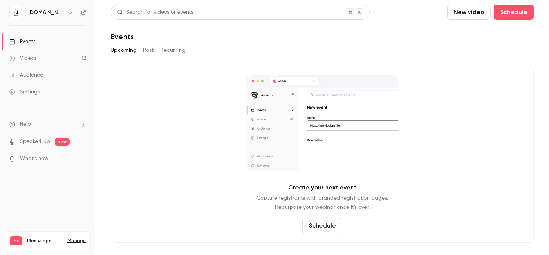
click at [151, 48] on button "Past" at bounding box center [148, 50] width 11 height 12
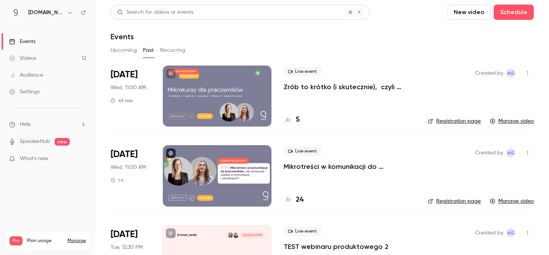
click at [171, 48] on button "Recurring" at bounding box center [173, 50] width 26 height 12
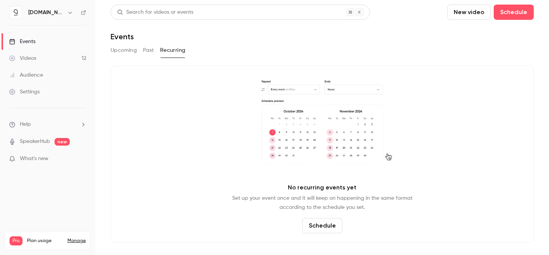
click at [120, 52] on button "Upcoming" at bounding box center [123, 50] width 26 height 12
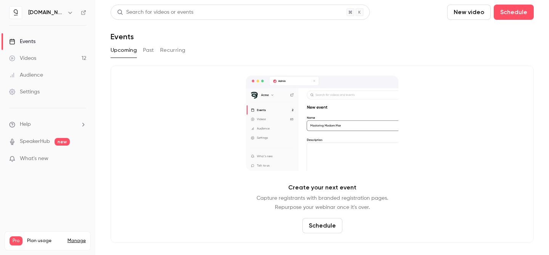
click at [169, 51] on button "Recurring" at bounding box center [173, 50] width 26 height 12
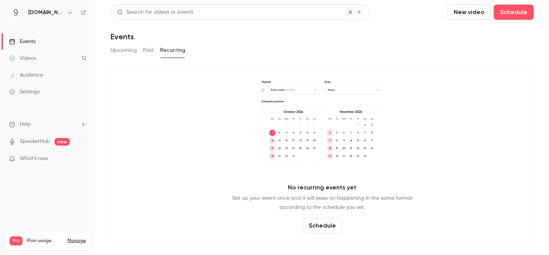
click at [132, 50] on button "Upcoming" at bounding box center [123, 50] width 26 height 12
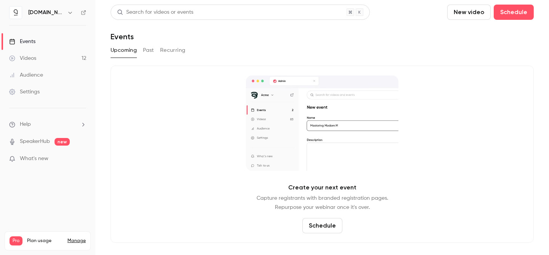
click at [172, 53] on button "Recurring" at bounding box center [173, 50] width 26 height 12
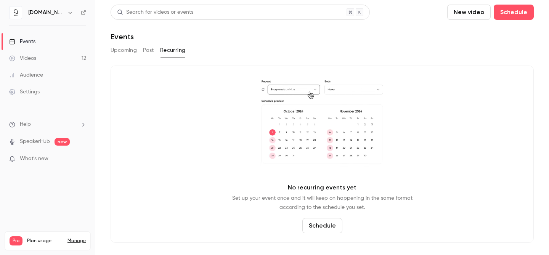
click at [131, 51] on button "Upcoming" at bounding box center [123, 50] width 26 height 12
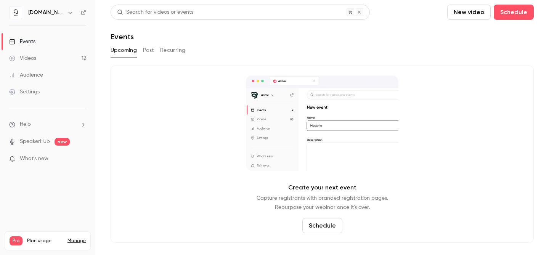
click at [160, 50] on div "Upcoming Past Recurring" at bounding box center [321, 50] width 423 height 12
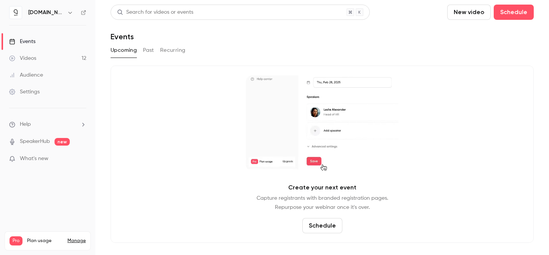
click at [168, 48] on button "Recurring" at bounding box center [173, 50] width 26 height 12
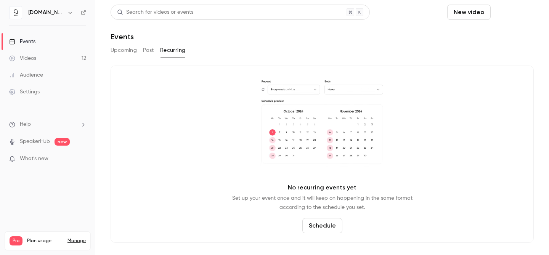
click at [525, 14] on button "Schedule" at bounding box center [513, 12] width 40 height 15
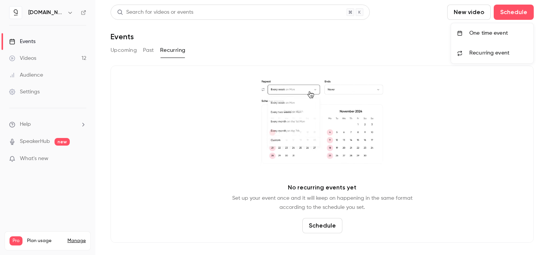
click at [499, 56] on span "Recurring event" at bounding box center [489, 53] width 40 height 8
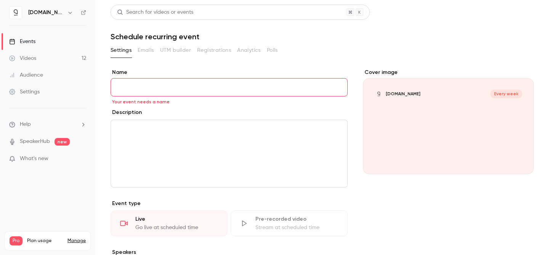
click at [255, 90] on input "Name" at bounding box center [228, 87] width 237 height 18
paste input "**********"
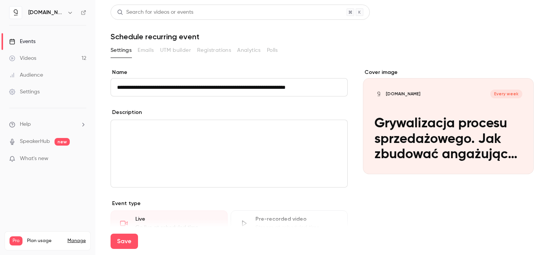
scroll to position [0, 18]
type input "**********"
click at [279, 136] on div "editor" at bounding box center [229, 153] width 236 height 67
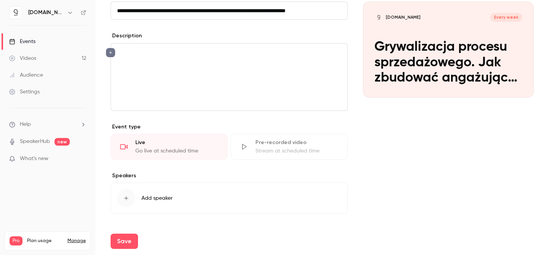
scroll to position [84, 0]
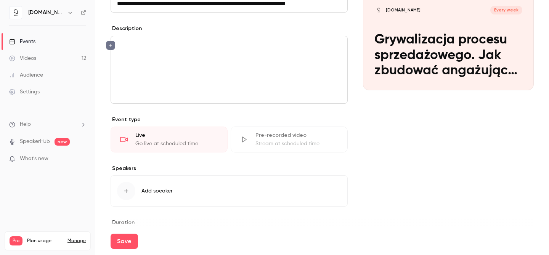
click at [266, 141] on div "Stream at scheduled time" at bounding box center [296, 144] width 83 height 8
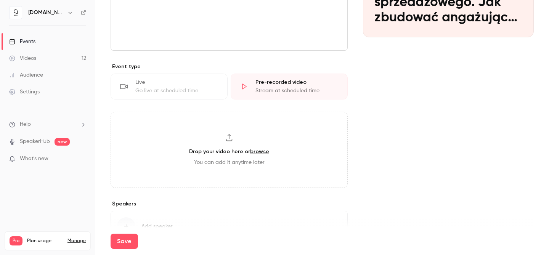
scroll to position [169, 0]
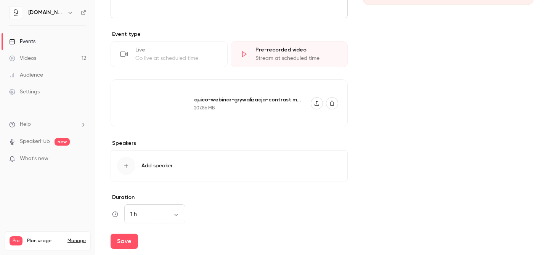
click at [418, 172] on div "Cover image quico.io Every week Grywalizacja procesu sprzedażowego. Jak zbudowa…" at bounding box center [448, 192] width 171 height 586
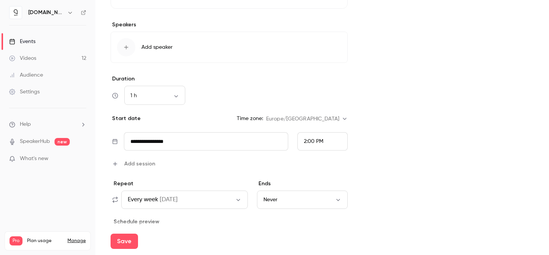
scroll to position [306, 0]
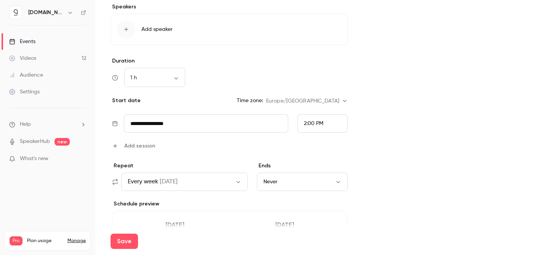
click at [198, 123] on input "**********" at bounding box center [206, 123] width 164 height 18
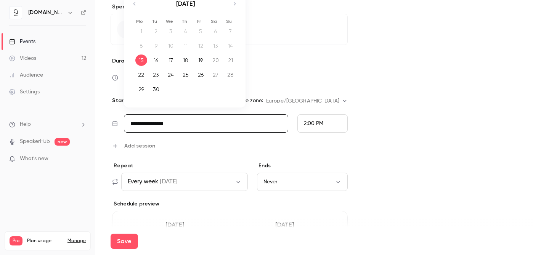
click at [185, 60] on div "18" at bounding box center [186, 59] width 12 height 11
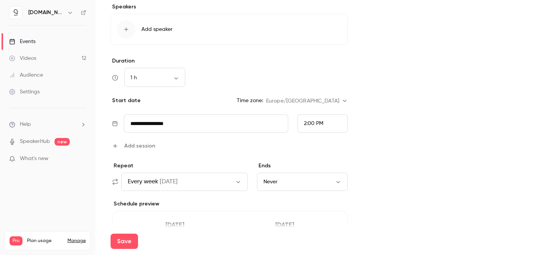
click at [231, 123] on input "**********" at bounding box center [206, 123] width 164 height 18
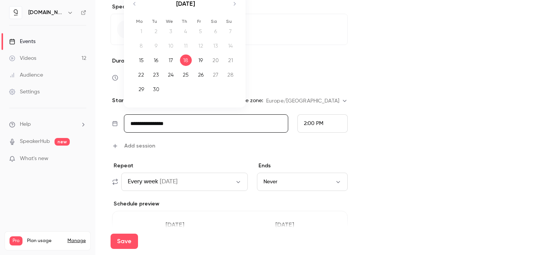
click at [169, 62] on div "17" at bounding box center [171, 59] width 12 height 11
type input "**********"
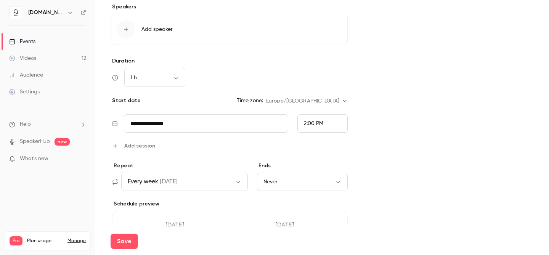
click at [334, 129] on div "2:00 PM" at bounding box center [322, 123] width 50 height 18
click at [317, 81] on span "1:00 PM" at bounding box center [313, 83] width 19 height 5
click at [416, 135] on div "Cover image quico.io Every week Grywalizacja procesu sprzedażowego. Jak zbudowa…" at bounding box center [448, 56] width 171 height 586
click at [346, 122] on div "1:00 PM" at bounding box center [322, 123] width 50 height 18
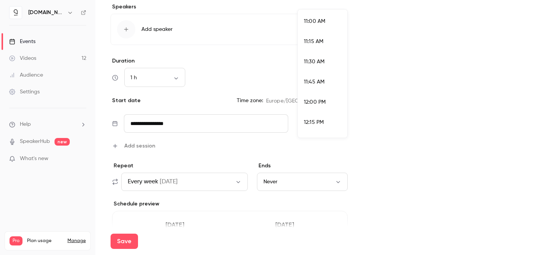
scroll to position [883, 0]
click at [318, 22] on span "11:00 AM" at bounding box center [314, 24] width 21 height 5
click at [413, 128] on div "Cover image quico.io Every week Grywalizacja procesu sprzedażowego. Jak zbudowa…" at bounding box center [448, 56] width 171 height 586
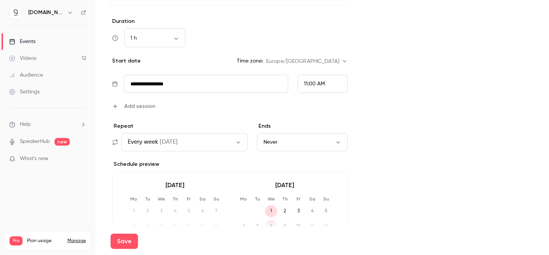
scroll to position [346, 0]
click at [277, 141] on button "Never" at bounding box center [302, 141] width 91 height 18
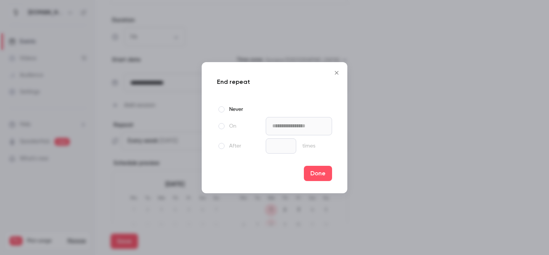
click at [226, 128] on label "On" at bounding box center [240, 126] width 46 height 9
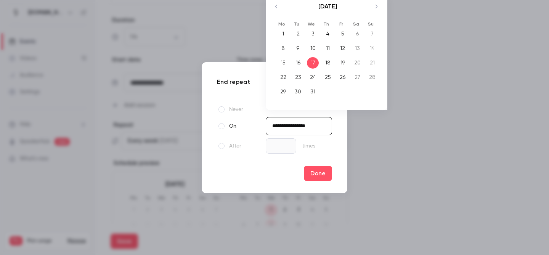
click at [296, 127] on input "**********" at bounding box center [299, 126] width 66 height 18
click at [274, 10] on icon "Move backward to switch to the previous month." at bounding box center [276, 6] width 9 height 9
click at [370, 90] on div "30" at bounding box center [372, 91] width 12 height 11
type input "**********"
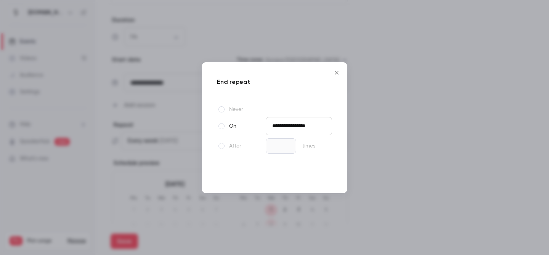
click at [316, 173] on button "Done" at bounding box center [318, 173] width 28 height 15
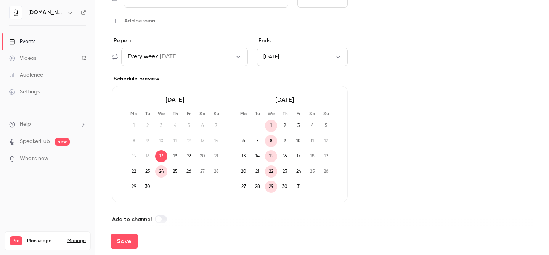
scroll to position [439, 0]
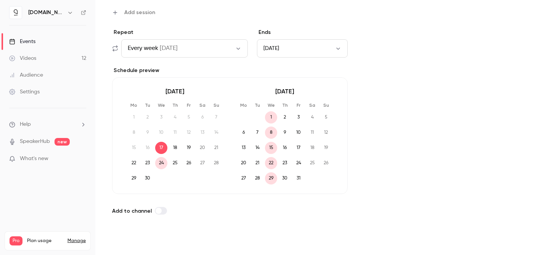
click at [125, 243] on button "Save" at bounding box center [123, 241] width 27 height 15
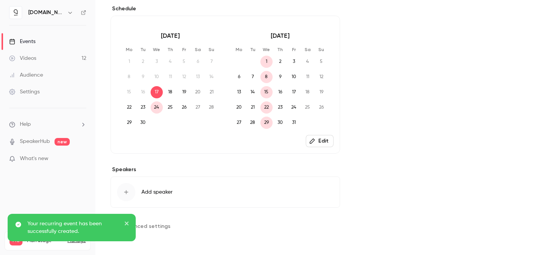
click at [42, 39] on link "Events" at bounding box center [47, 41] width 95 height 17
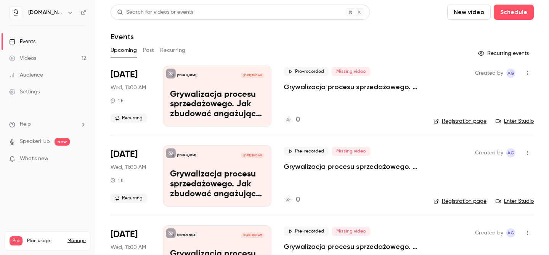
click at [166, 51] on button "Recurring" at bounding box center [173, 50] width 26 height 12
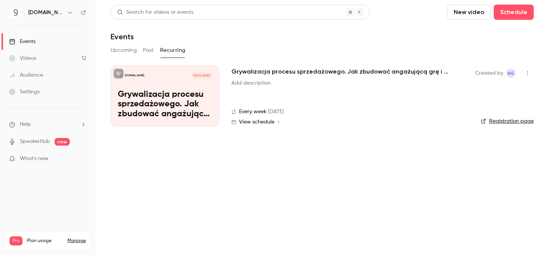
click at [120, 51] on button "Upcoming" at bounding box center [123, 50] width 26 height 12
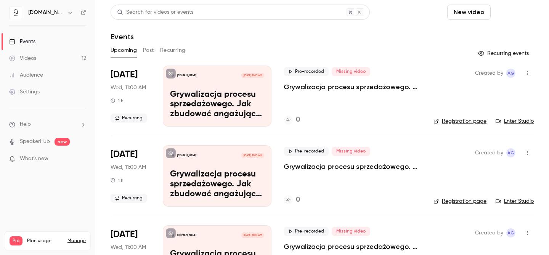
click at [513, 13] on button "Schedule" at bounding box center [513, 12] width 40 height 15
click at [420, 26] on div at bounding box center [274, 127] width 549 height 255
click at [176, 50] on button "Recurring" at bounding box center [173, 50] width 26 height 12
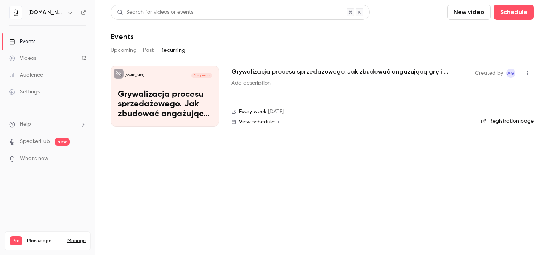
click at [528, 75] on icon "button" at bounding box center [527, 72] width 6 height 5
click at [490, 114] on div "Delete" at bounding box center [498, 113] width 58 height 8
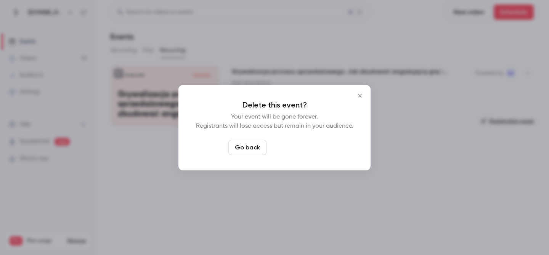
click at [298, 150] on button "Delete event" at bounding box center [294, 147] width 51 height 15
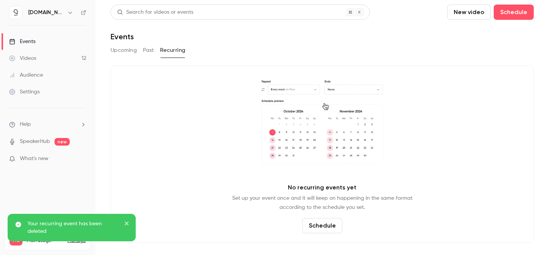
click at [132, 51] on button "Upcoming" at bounding box center [123, 50] width 26 height 12
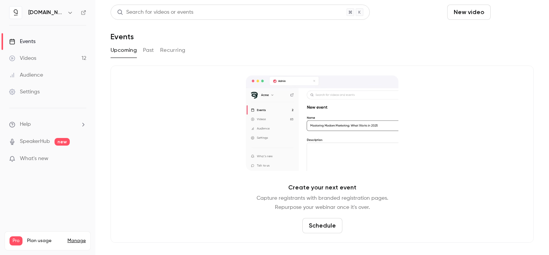
click at [515, 15] on button "Schedule" at bounding box center [513, 12] width 40 height 15
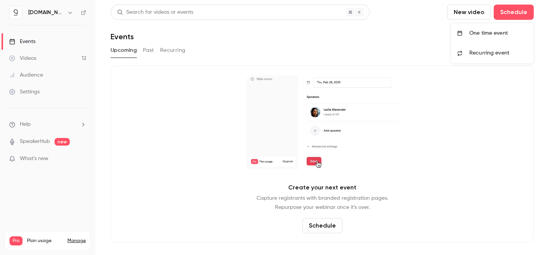
click at [497, 54] on span "Recurring event" at bounding box center [489, 53] width 40 height 8
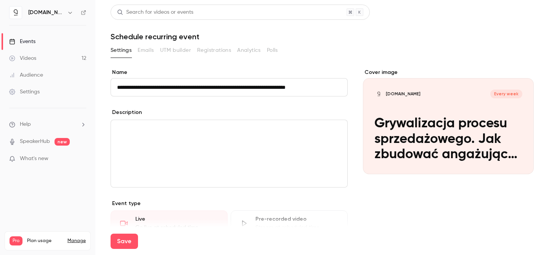
scroll to position [0, 18]
type input "**********"
click at [238, 178] on div "editor" at bounding box center [229, 153] width 236 height 67
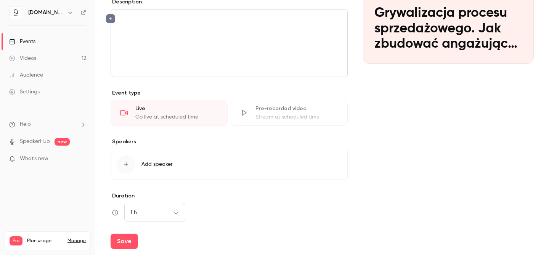
scroll to position [165, 0]
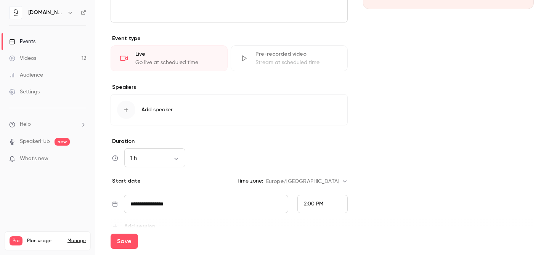
click at [263, 51] on div "Pre-recorded video" at bounding box center [296, 54] width 83 height 8
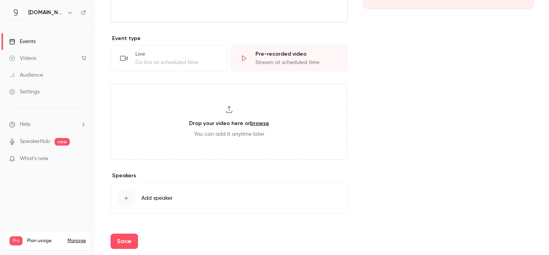
click at [221, 124] on h3 "Drop your video here or browse" at bounding box center [229, 123] width 80 height 8
type input "**********"
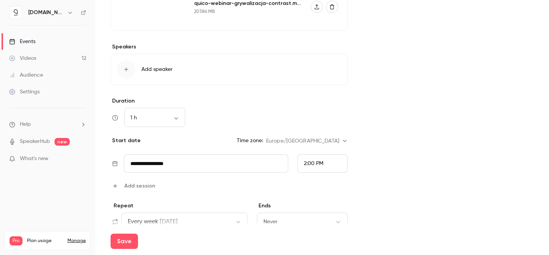
scroll to position [275, 0]
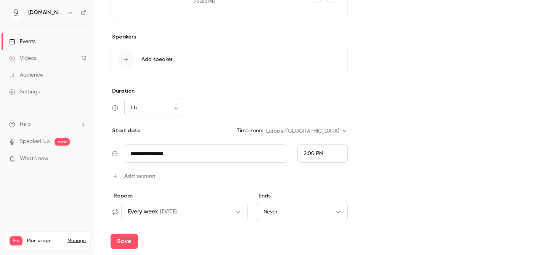
click at [245, 154] on input "**********" at bounding box center [206, 153] width 164 height 18
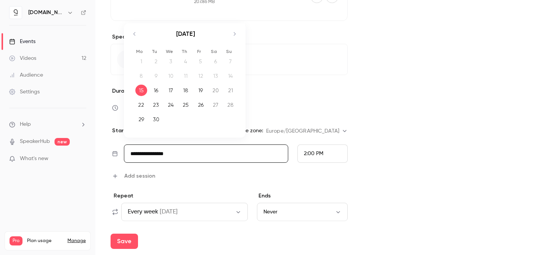
click at [171, 90] on div "17" at bounding box center [171, 90] width 12 height 11
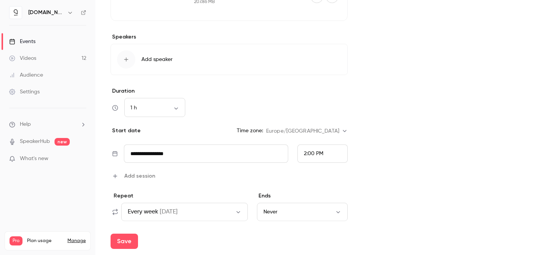
click at [331, 154] on div "2:00 PM" at bounding box center [322, 153] width 50 height 18
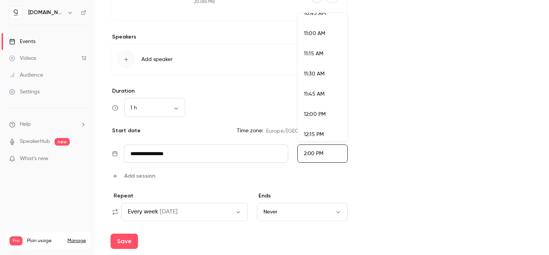
click at [321, 35] on span "11:00 AM" at bounding box center [314, 33] width 21 height 5
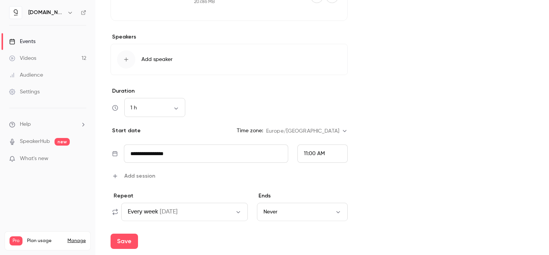
click at [418, 139] on div "Cover image quico.io Every week Grywalizacja procesu sprzedażowego. Jak zbudowa…" at bounding box center [448, 86] width 171 height 586
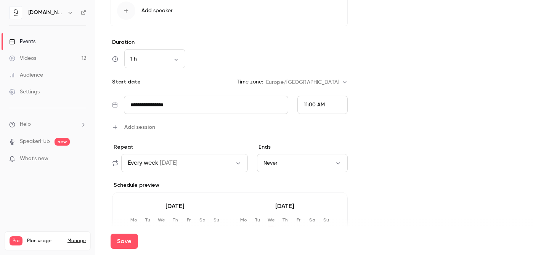
scroll to position [349, 0]
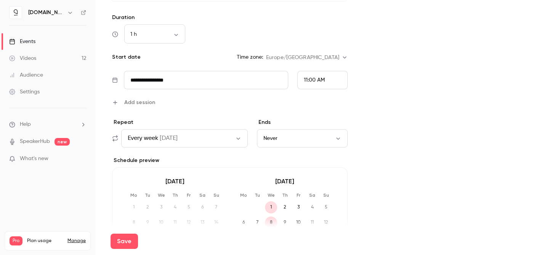
click at [303, 136] on button "Never" at bounding box center [302, 138] width 91 height 18
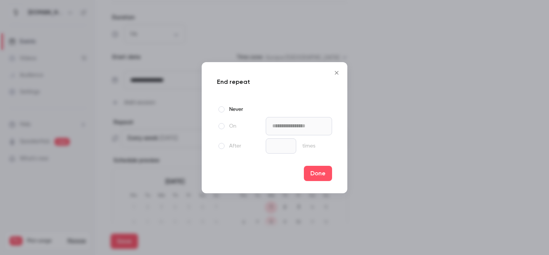
click at [233, 127] on label "On" at bounding box center [240, 126] width 46 height 9
click at [303, 130] on input "**********" at bounding box center [299, 126] width 66 height 18
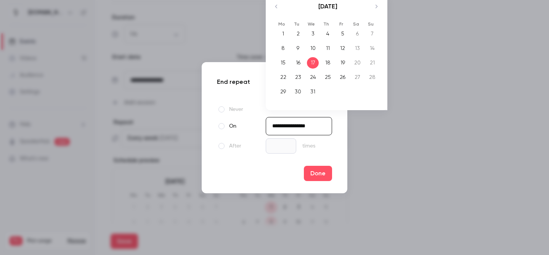
click at [277, 6] on icon "Move backward to switch to the previous month." at bounding box center [276, 6] width 9 height 9
click at [371, 91] on div "30" at bounding box center [372, 91] width 12 height 11
type input "**********"
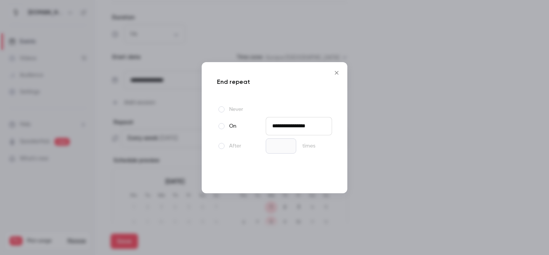
click at [322, 169] on button "Done" at bounding box center [318, 173] width 28 height 15
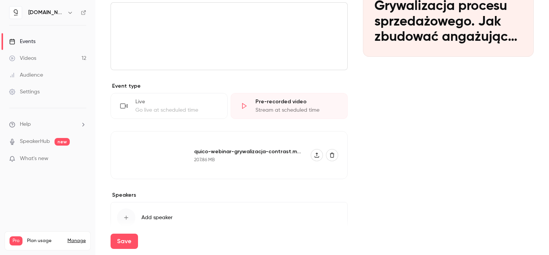
scroll to position [100, 0]
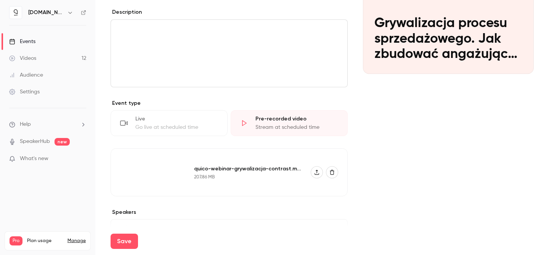
click at [255, 174] on div "207.86 MB" at bounding box center [247, 177] width 107 height 6
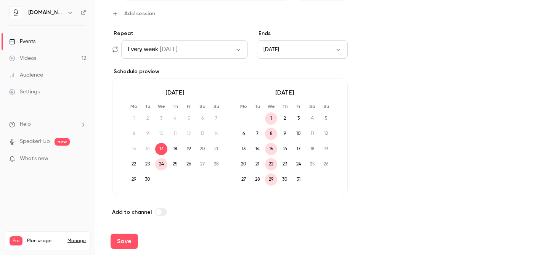
scroll to position [439, 0]
click at [123, 244] on button "Save" at bounding box center [123, 241] width 27 height 15
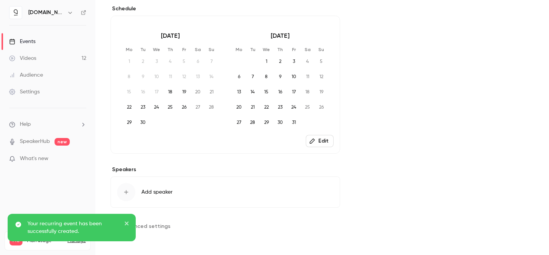
scroll to position [251, 0]
click at [51, 42] on link "Events" at bounding box center [47, 41] width 95 height 17
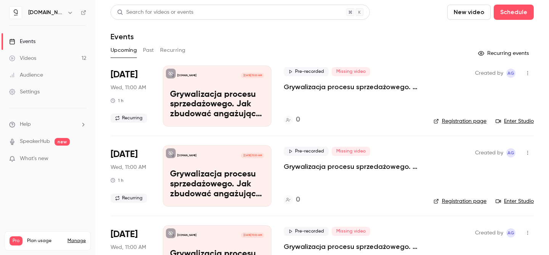
click at [173, 49] on button "Recurring" at bounding box center [173, 50] width 26 height 12
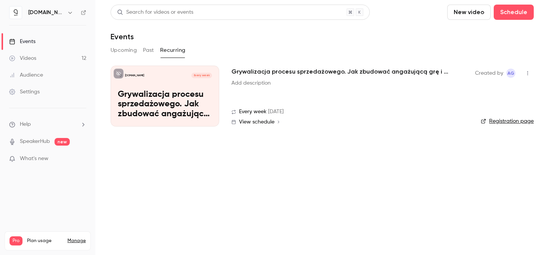
click at [125, 54] on button "Upcoming" at bounding box center [123, 50] width 26 height 12
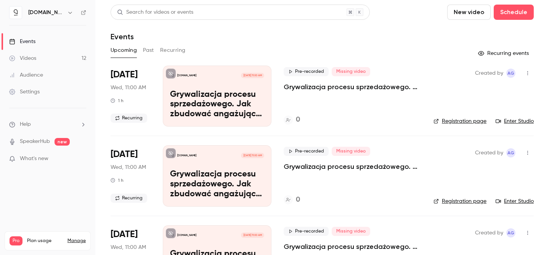
scroll to position [45, 0]
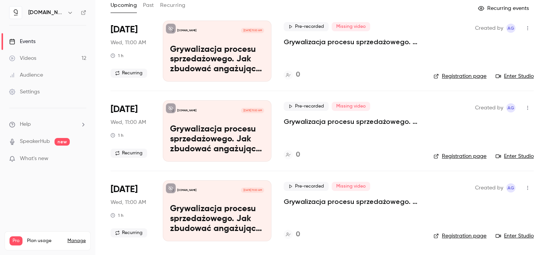
click at [380, 44] on p "Grywalizacja procesu sprzedażowego. Jak zbudować angażującą grę i motywować pra…" at bounding box center [352, 41] width 138 height 9
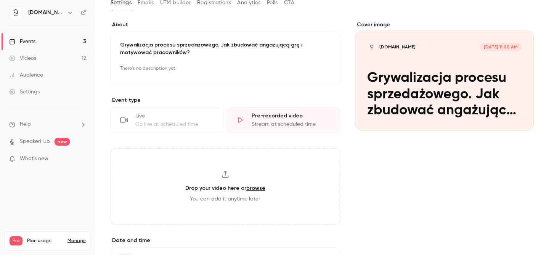
scroll to position [131, 0]
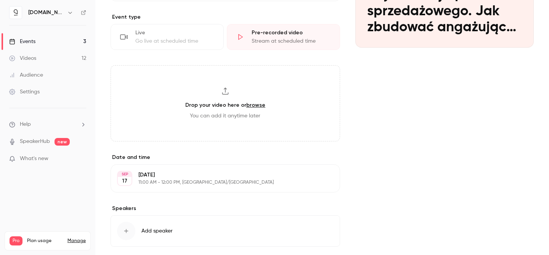
click at [235, 113] on span "You can add it anytime later" at bounding box center [225, 116] width 70 height 8
type input "**********"
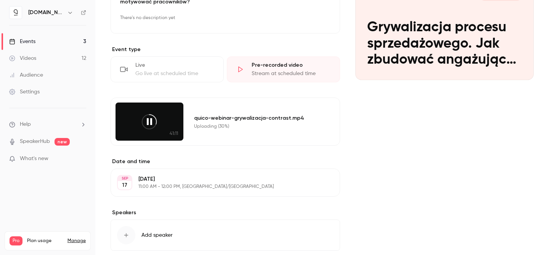
scroll to position [141, 0]
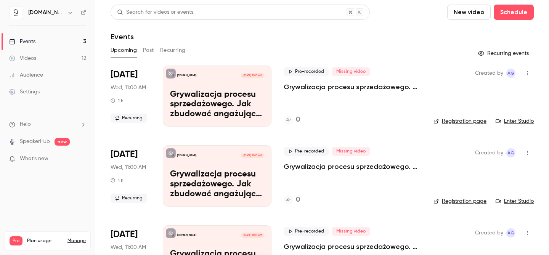
click at [172, 49] on button "Recurring" at bounding box center [173, 50] width 26 height 12
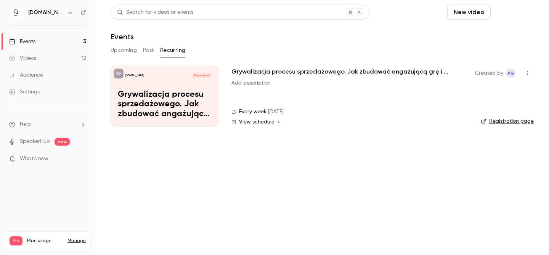
click at [507, 14] on button "Schedule" at bounding box center [513, 12] width 40 height 15
click at [491, 50] on span "Recurring event" at bounding box center [489, 53] width 40 height 8
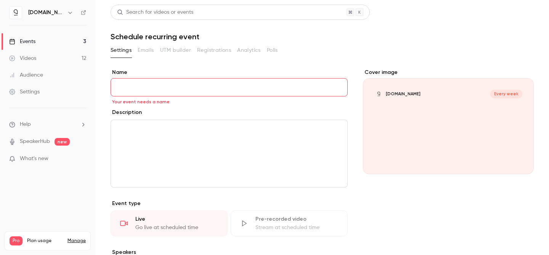
paste input "**********"
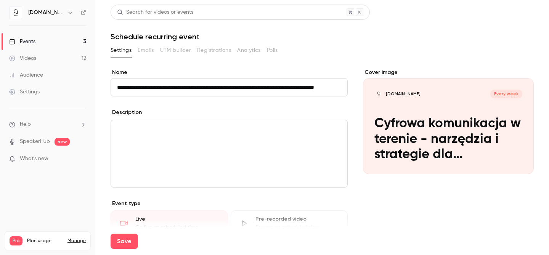
scroll to position [0, 37]
type input "**********"
click at [220, 146] on div "editor" at bounding box center [229, 153] width 236 height 67
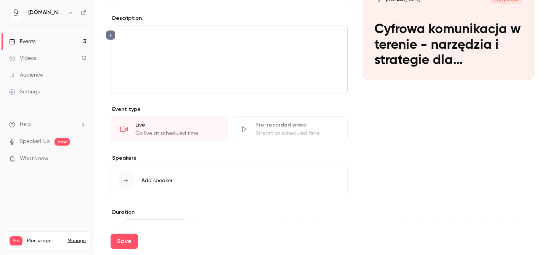
scroll to position [162, 0]
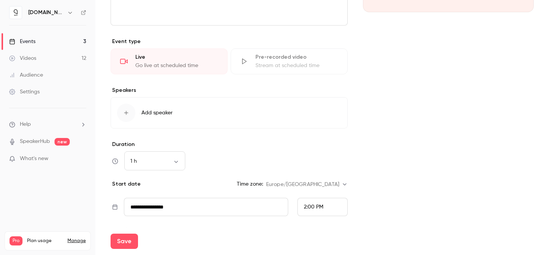
click at [271, 60] on div "Pre-recorded video" at bounding box center [296, 57] width 83 height 8
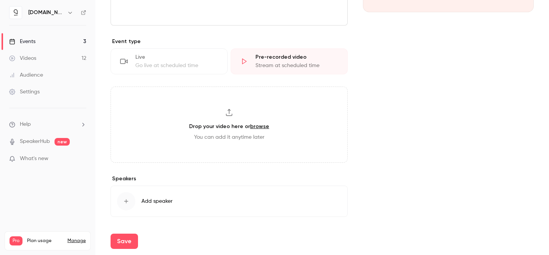
click at [229, 134] on span "You can add it anytime later" at bounding box center [229, 137] width 70 height 8
type input "**********"
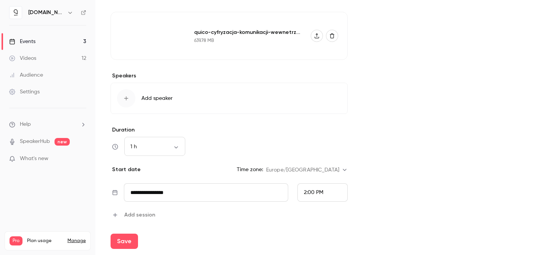
scroll to position [311, 0]
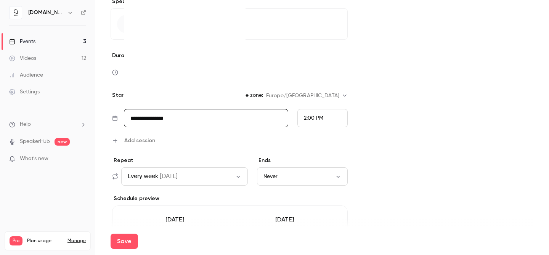
click at [208, 118] on input "**********" at bounding box center [206, 118] width 164 height 18
click at [185, 53] on div "18" at bounding box center [186, 54] width 12 height 11
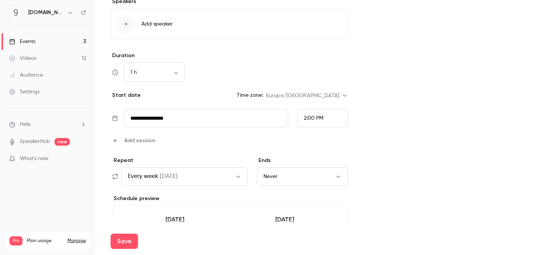
click at [328, 115] on div "2:00 PM" at bounding box center [322, 118] width 50 height 18
click at [314, 44] on span "11:00 AM" at bounding box center [314, 45] width 21 height 5
click at [398, 131] on div "Cover image quico.io Every week Cyfrowa komunikacja w terenie - narzędzia i str…" at bounding box center [448, 51] width 171 height 586
click at [288, 175] on button "Never" at bounding box center [302, 176] width 91 height 18
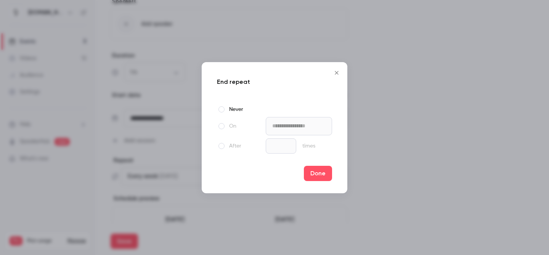
click at [230, 124] on label "On" at bounding box center [240, 126] width 46 height 9
click at [283, 123] on input "**********" at bounding box center [299, 126] width 66 height 18
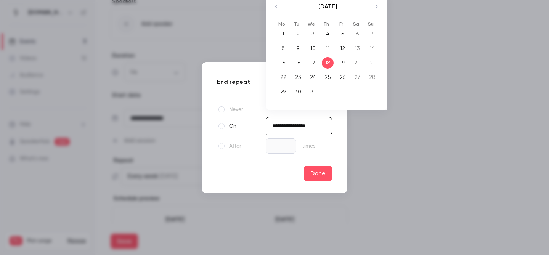
click at [276, 7] on icon "Move backward to switch to the previous month." at bounding box center [276, 6] width 9 height 9
click at [374, 91] on div "30" at bounding box center [372, 91] width 12 height 11
type input "**********"
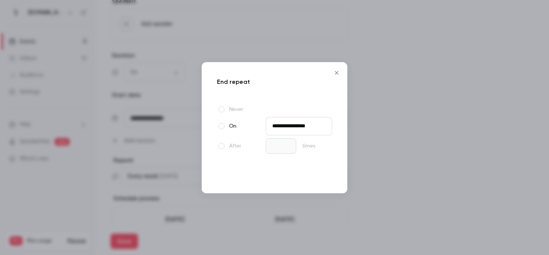
click at [322, 175] on button "Done" at bounding box center [318, 173] width 28 height 15
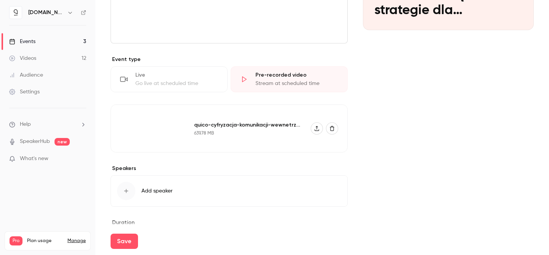
scroll to position [141, 0]
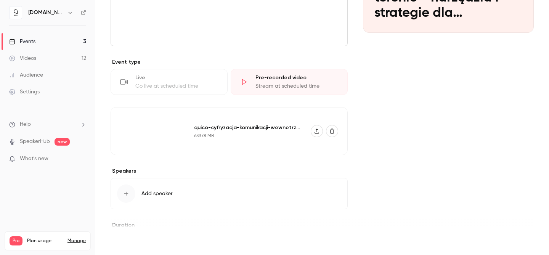
click at [121, 242] on button "Save" at bounding box center [123, 241] width 27 height 15
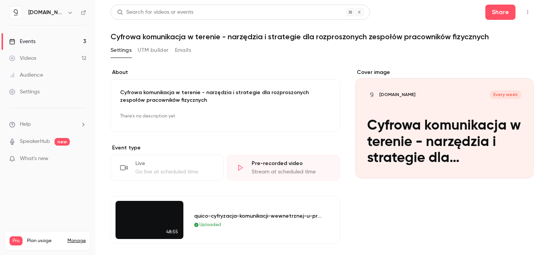
click at [69, 39] on link "Events 3" at bounding box center [47, 41] width 95 height 17
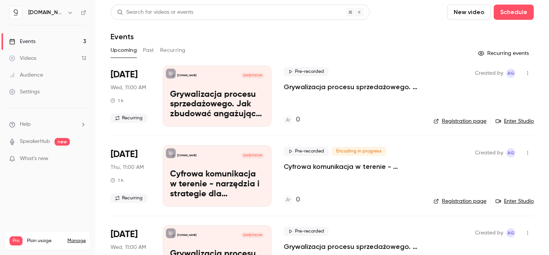
click at [170, 55] on button "Recurring" at bounding box center [173, 50] width 26 height 12
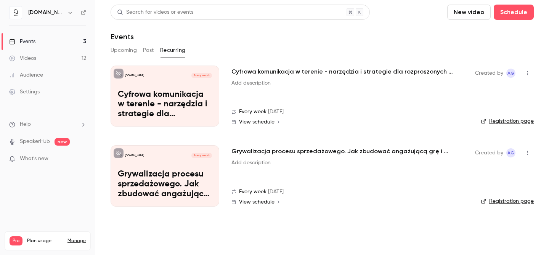
click at [117, 47] on button "Upcoming" at bounding box center [123, 50] width 26 height 12
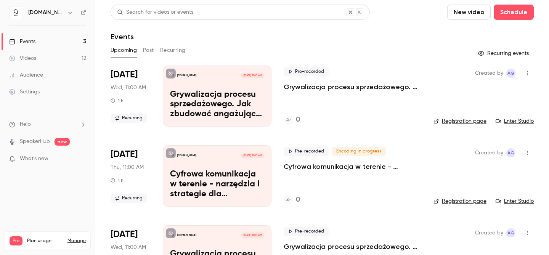
click at [355, 169] on p "Cyfrowa komunikacja w terenie - narzędzia i strategie dla rozproszonych zespołó…" at bounding box center [352, 166] width 138 height 9
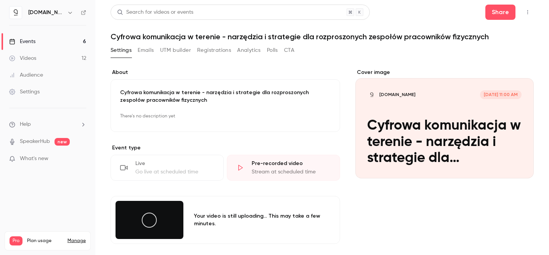
click at [41, 41] on link "Events 6" at bounding box center [47, 41] width 95 height 17
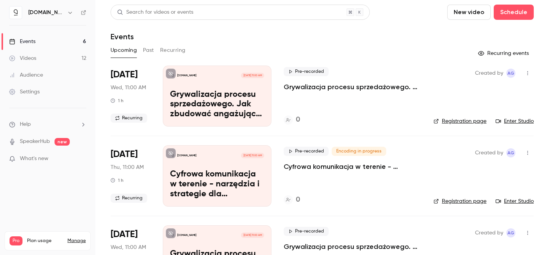
click at [313, 181] on div "Pre-recorded Encoding in progress Cyfrowa komunikacja w terenie - narzędzia i s…" at bounding box center [352, 175] width 138 height 61
click at [182, 49] on button "Recurring" at bounding box center [173, 50] width 26 height 12
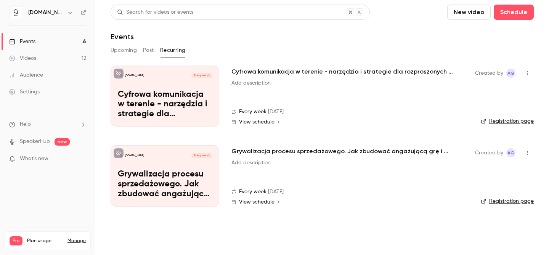
click at [127, 50] on button "Upcoming" at bounding box center [123, 50] width 26 height 12
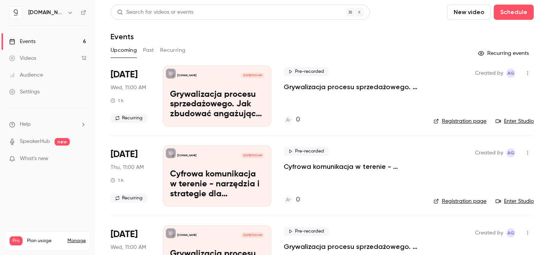
click at [144, 51] on button "Past" at bounding box center [148, 50] width 11 height 12
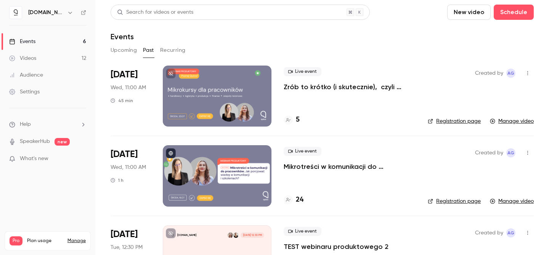
click at [169, 51] on button "Recurring" at bounding box center [173, 50] width 26 height 12
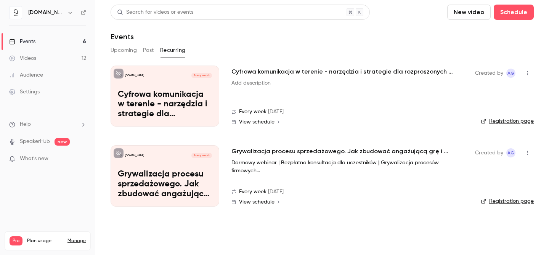
click at [66, 13] on button "button" at bounding box center [70, 12] width 9 height 9
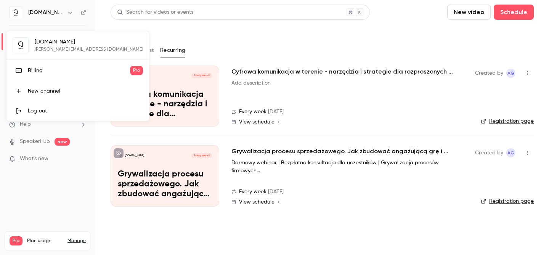
click at [56, 109] on div "Log out" at bounding box center [85, 111] width 115 height 8
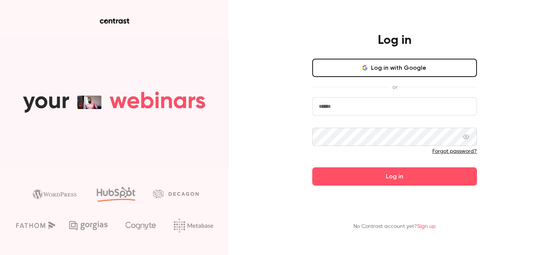
type input "**********"
